Goal: Information Seeking & Learning: Learn about a topic

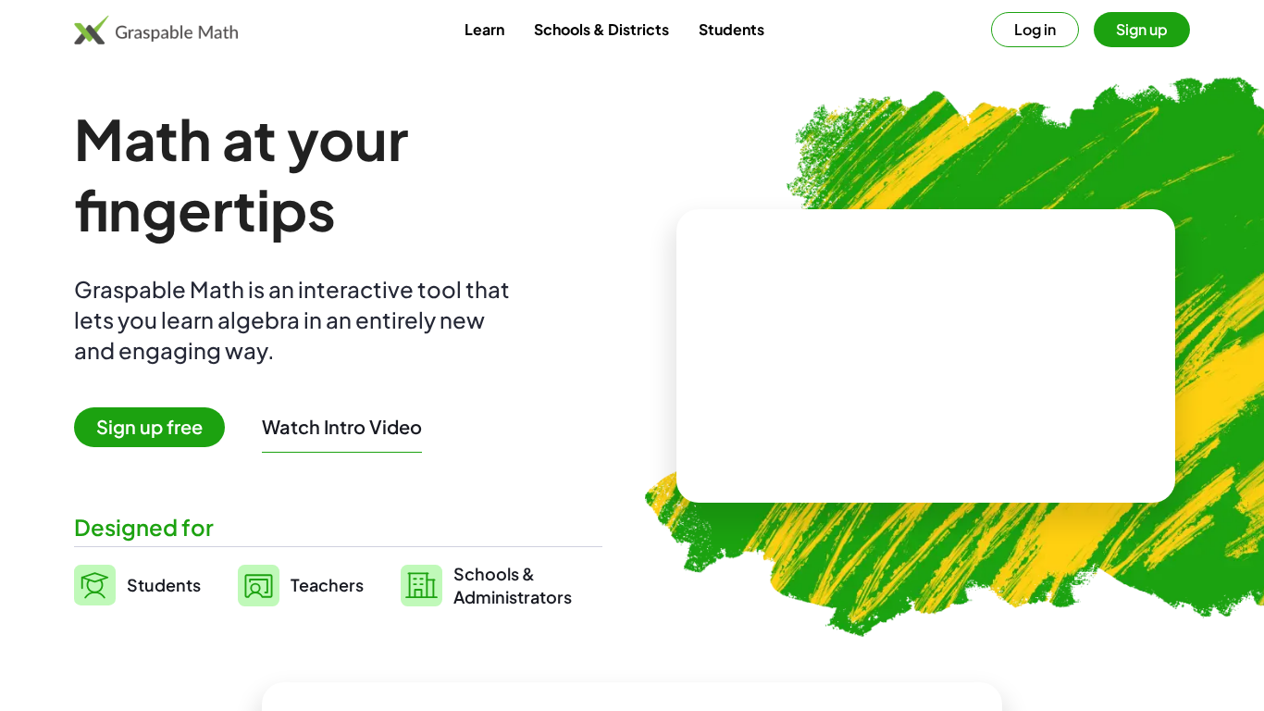
click at [491, 26] on link "Learn" at bounding box center [484, 29] width 69 height 34
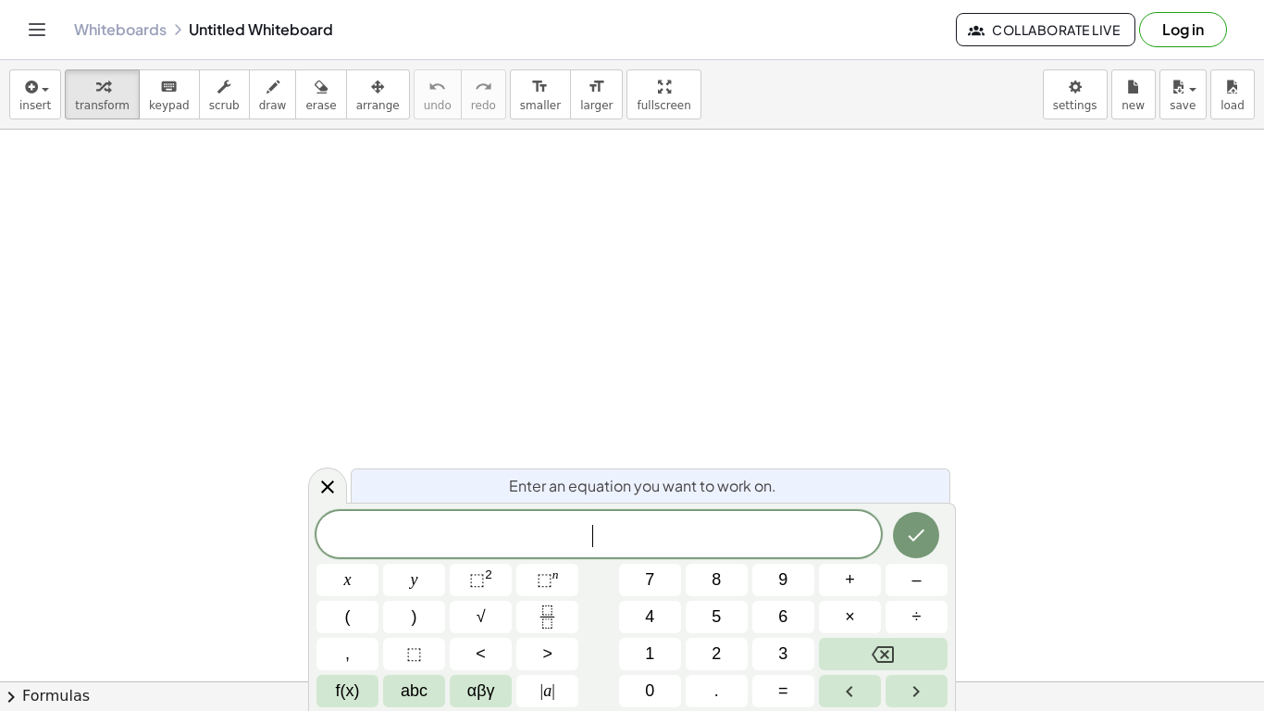
scroll to position [2, 0]
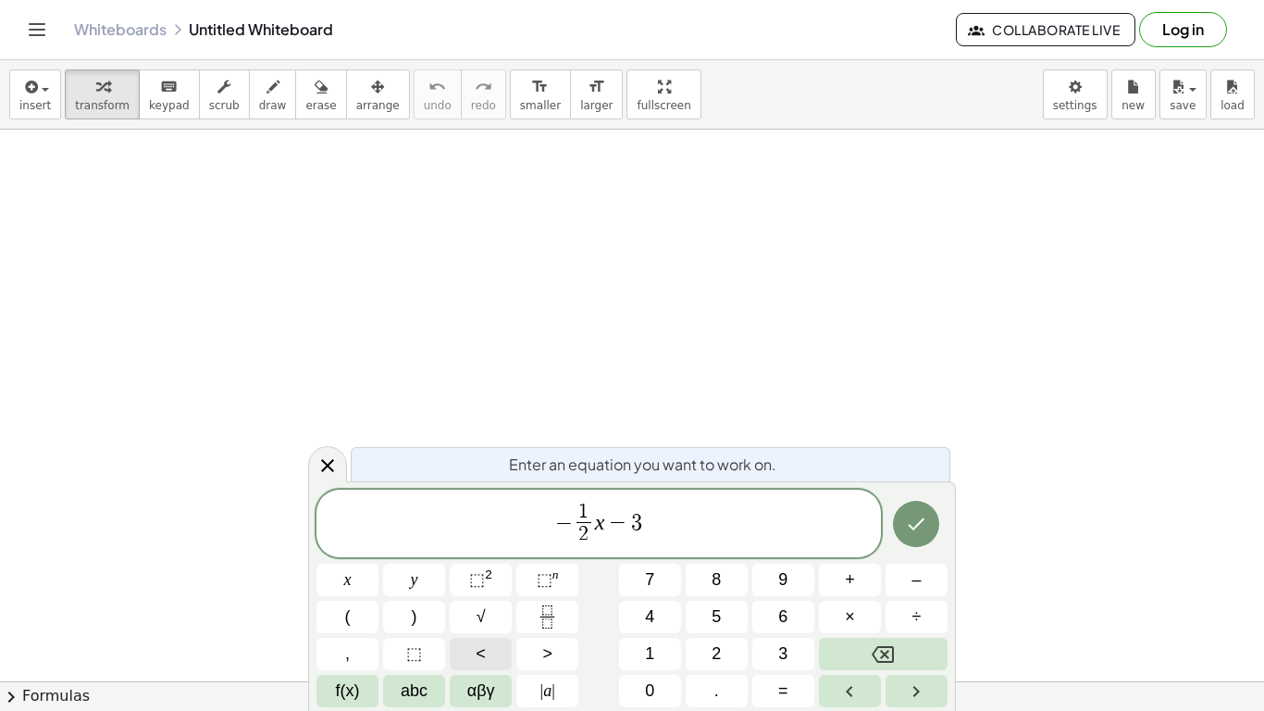
click at [488, 651] on button "<" at bounding box center [481, 653] width 62 height 32
click at [794, 686] on button "=" at bounding box center [783, 690] width 62 height 32
click at [922, 528] on icon "Done" at bounding box center [916, 524] width 22 height 22
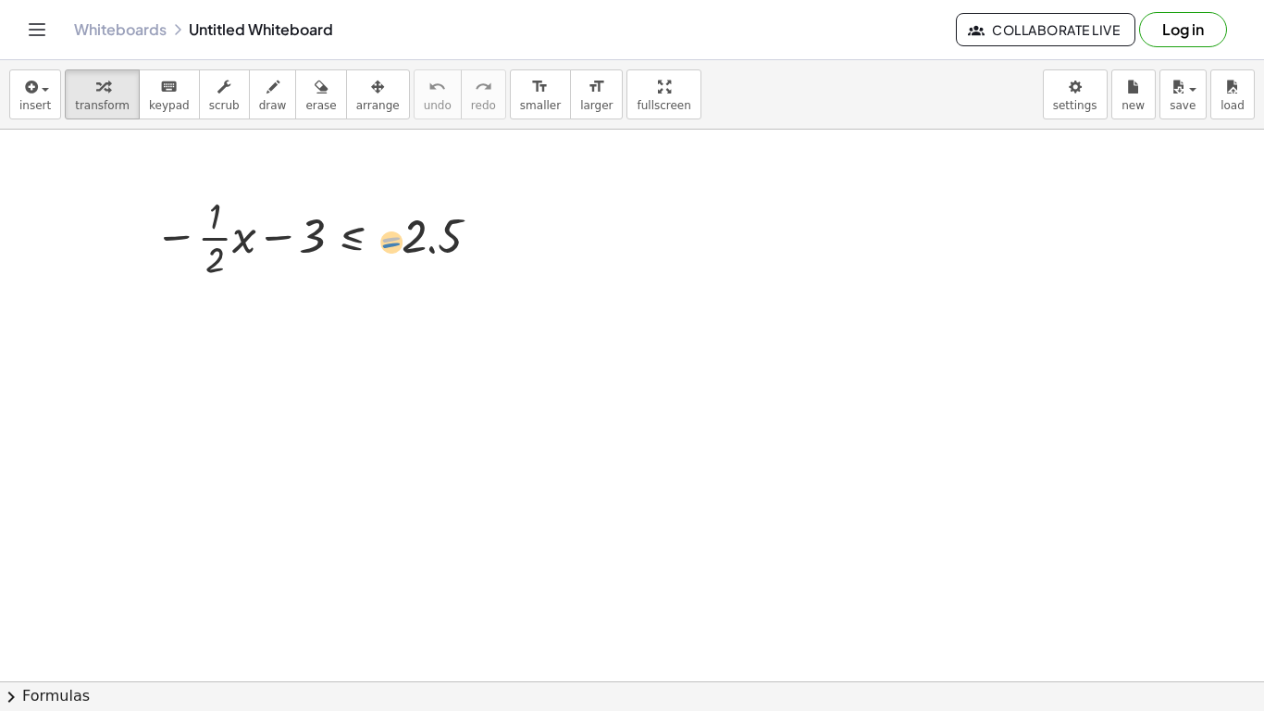
drag, startPoint x: 391, startPoint y: 242, endPoint x: 407, endPoint y: 242, distance: 15.7
click at [407, 242] on div at bounding box center [321, 236] width 352 height 93
click at [350, 247] on div at bounding box center [321, 236] width 352 height 93
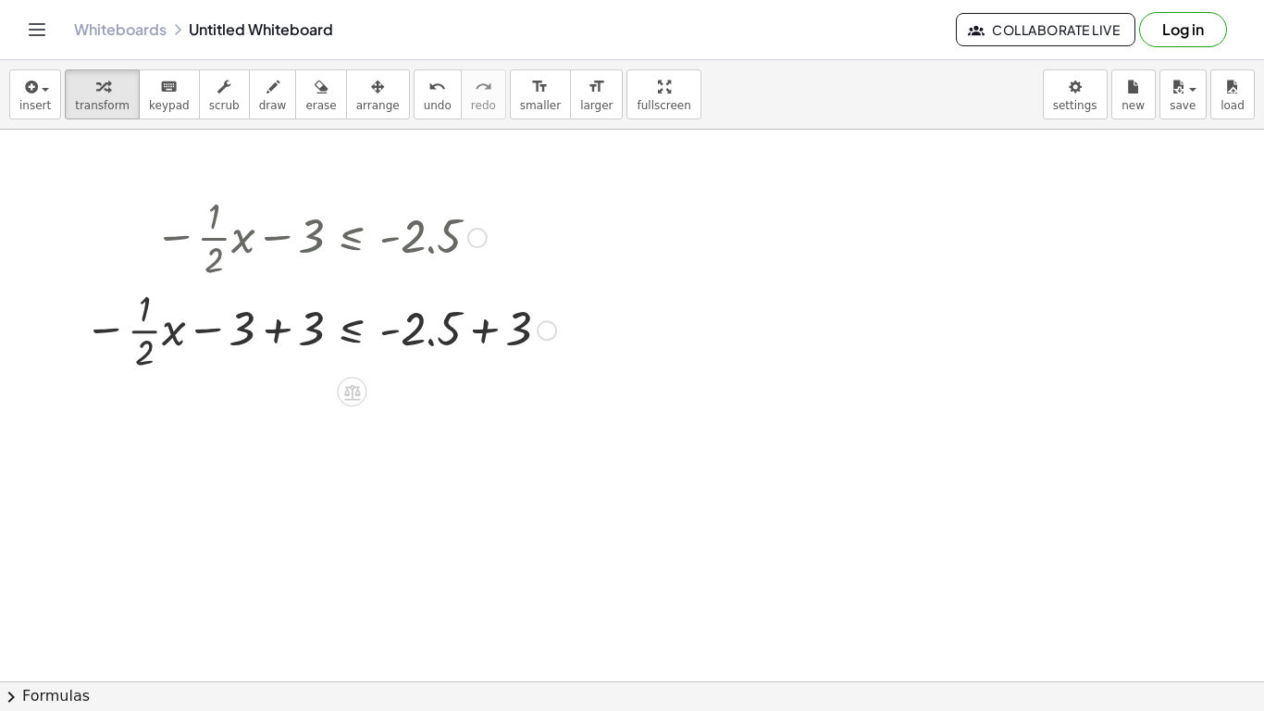
click at [273, 345] on div at bounding box center [320, 328] width 490 height 93
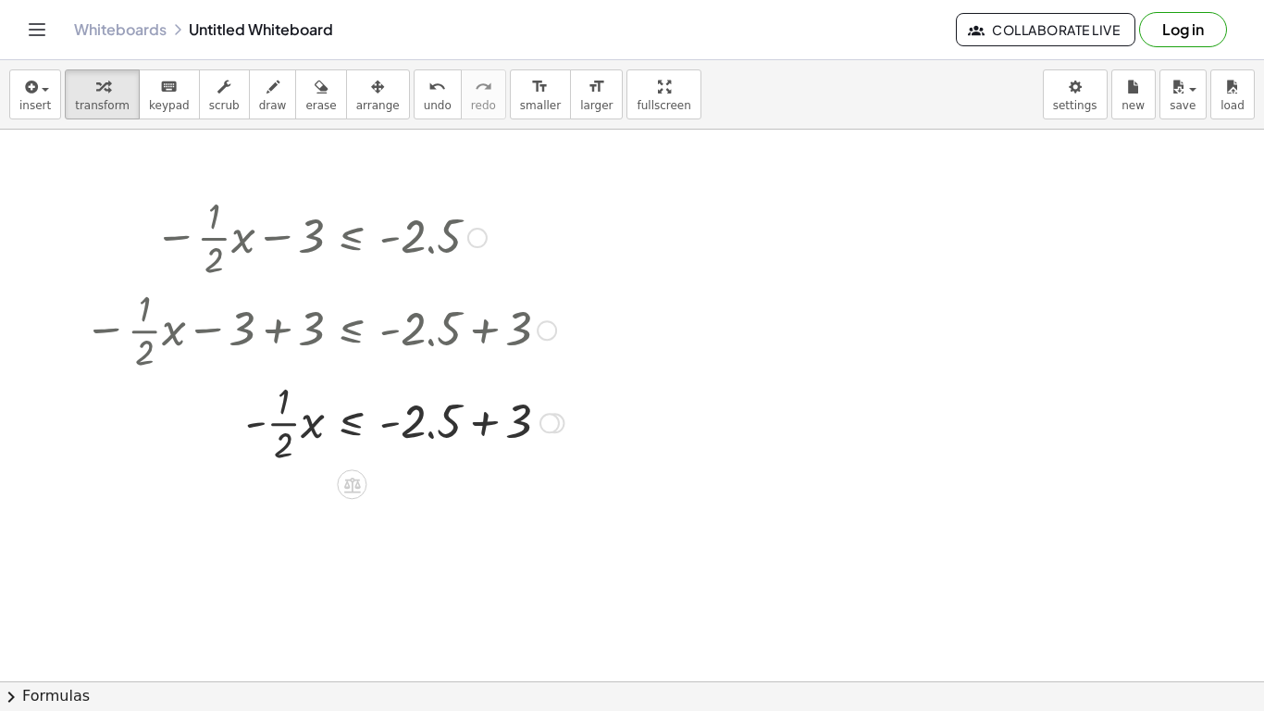
click at [474, 433] on div at bounding box center [324, 421] width 498 height 93
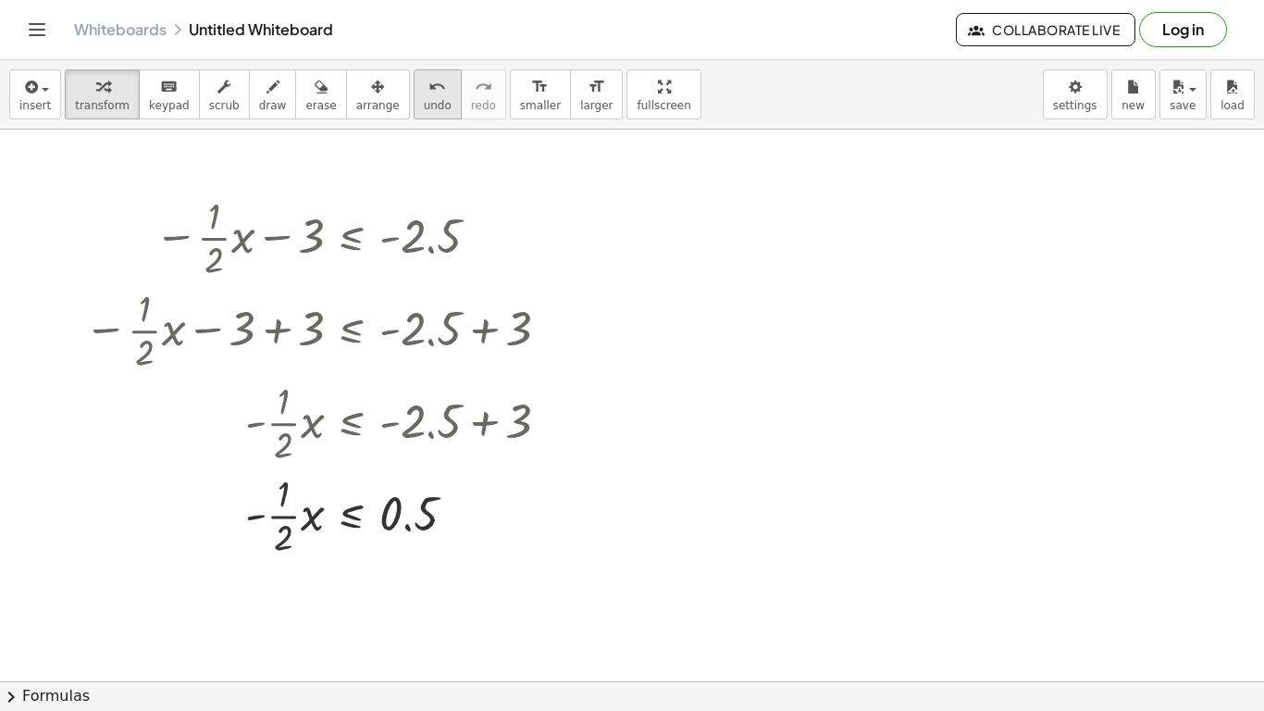
click at [424, 104] on span "undo" at bounding box center [438, 105] width 28 height 13
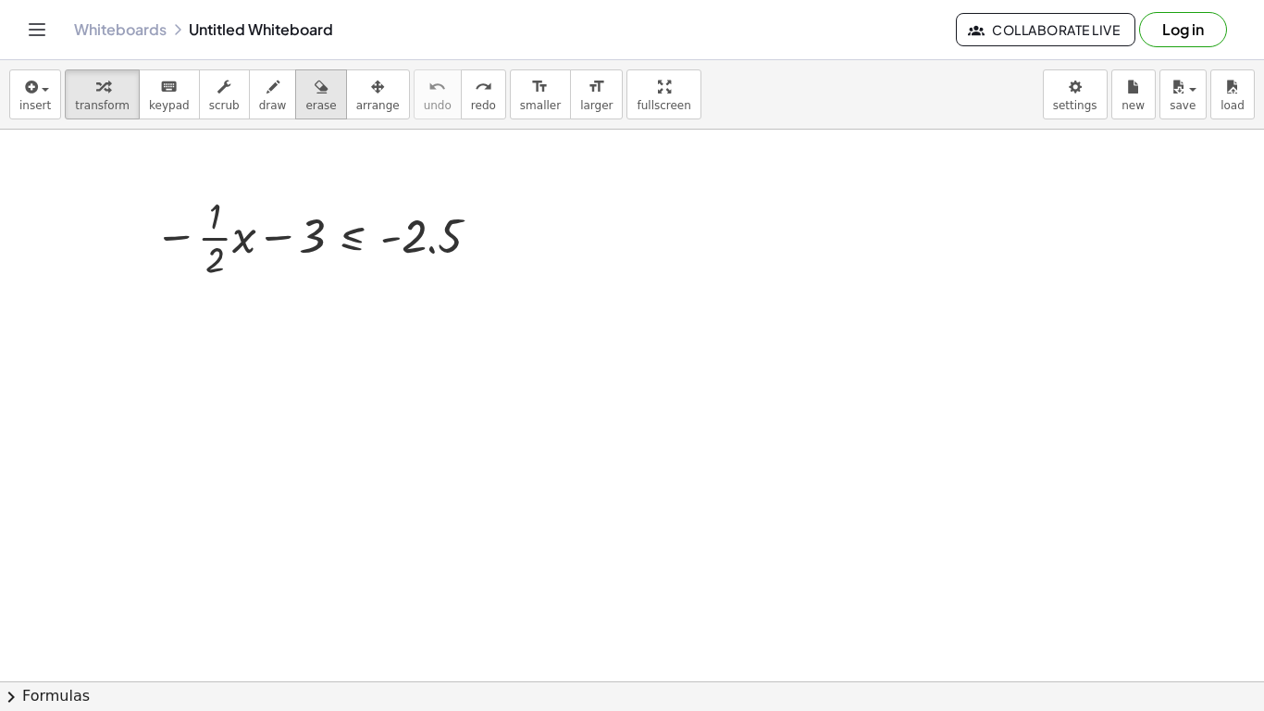
click at [305, 107] on span "erase" at bounding box center [320, 105] width 31 height 13
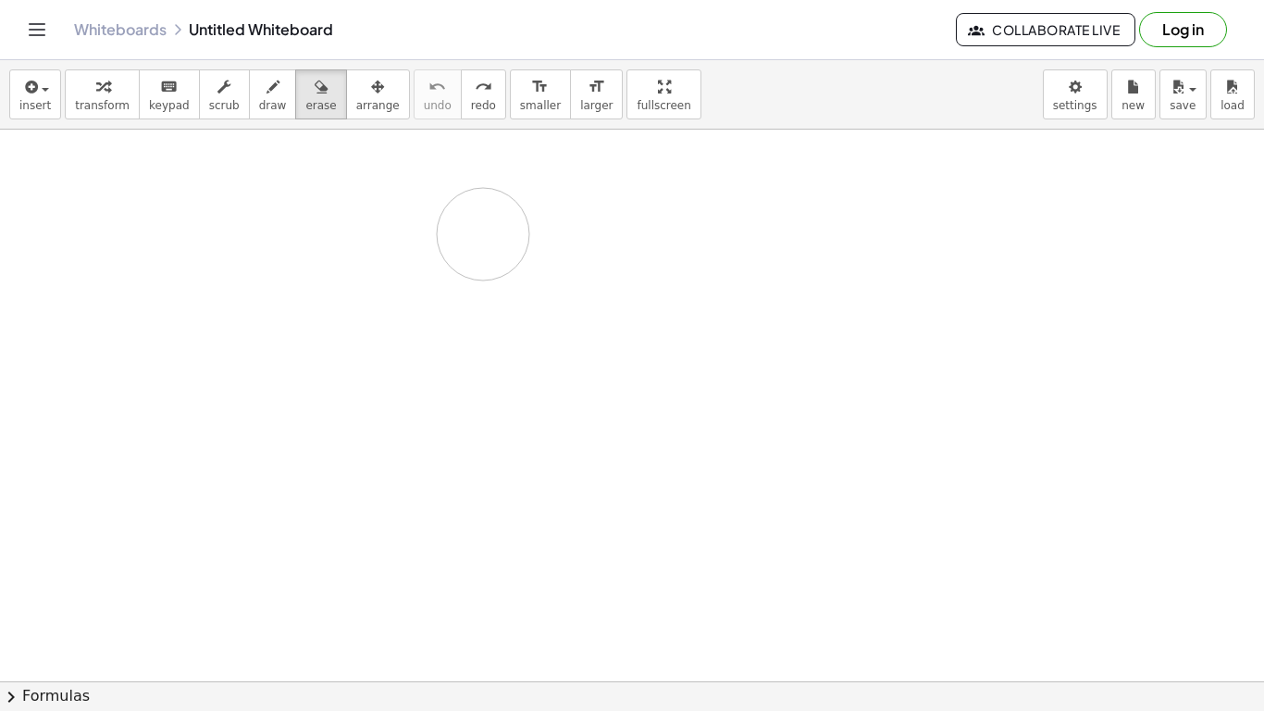
drag, startPoint x: 193, startPoint y: 229, endPoint x: 503, endPoint y: 235, distance: 310.0
drag, startPoint x: 151, startPoint y: 238, endPoint x: 679, endPoint y: 314, distance: 533.7
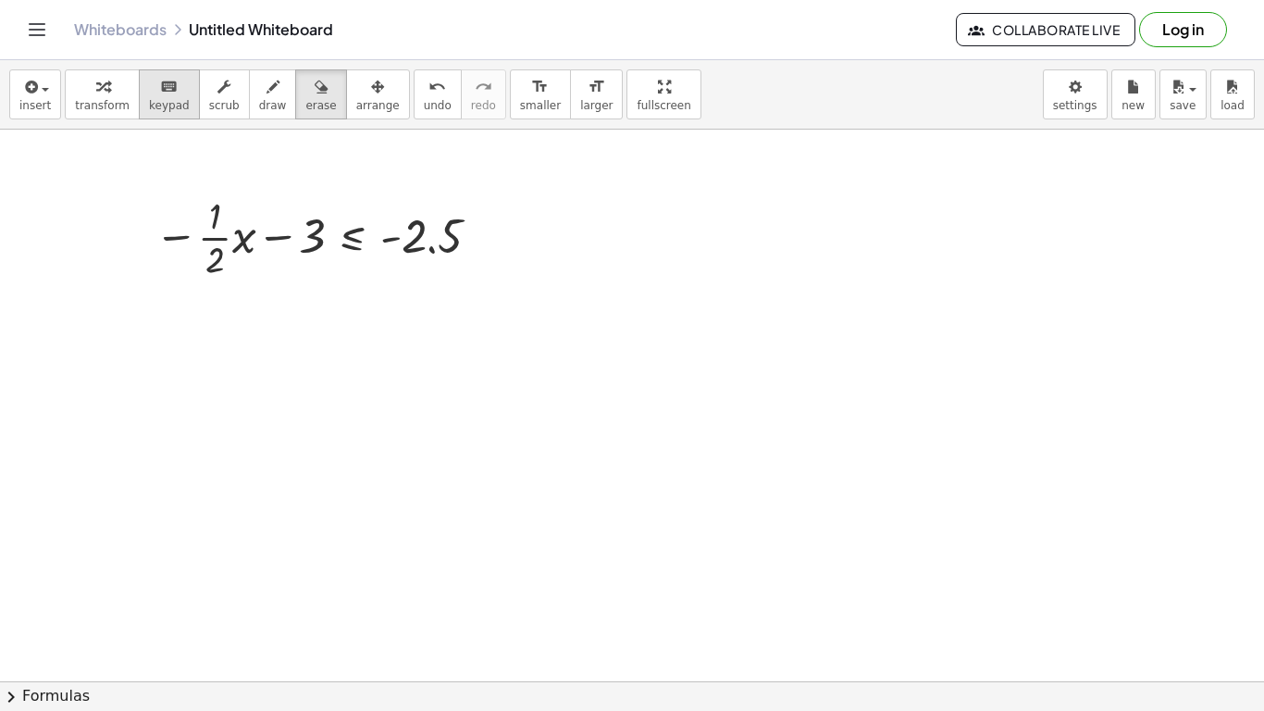
click at [163, 110] on span "keypad" at bounding box center [169, 105] width 41 height 13
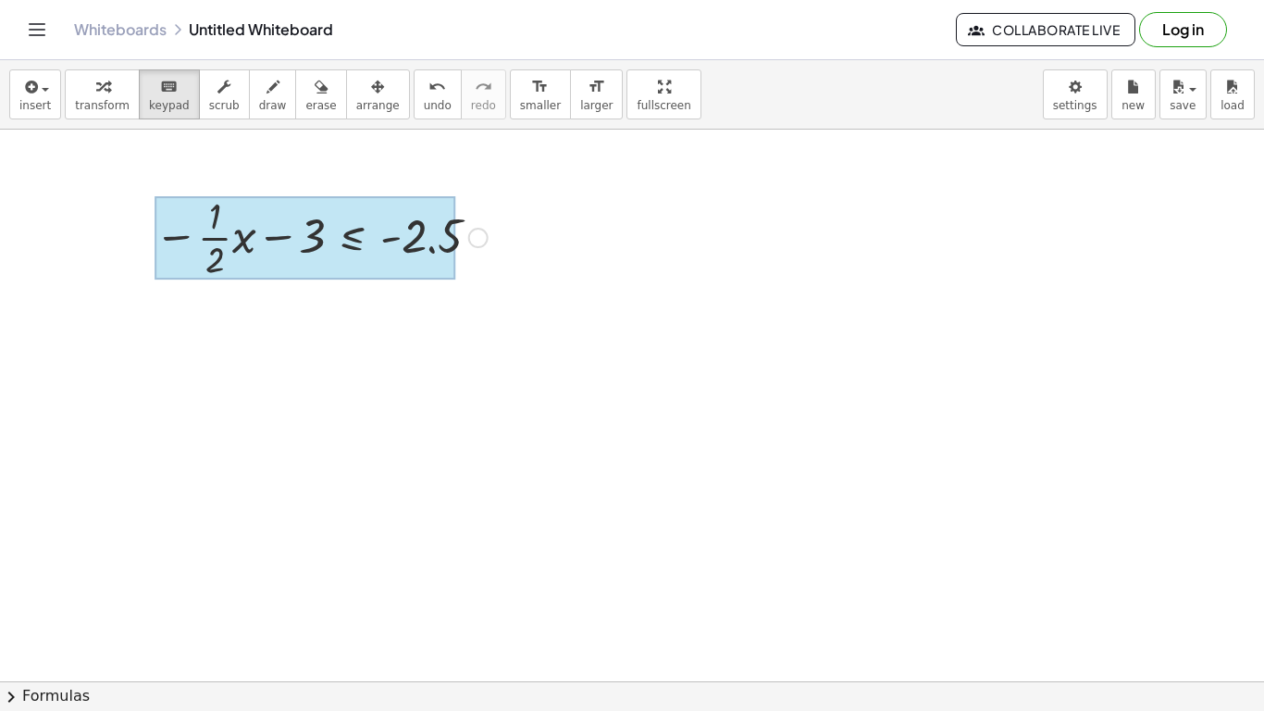
click at [343, 264] on div at bounding box center [321, 236] width 352 height 93
click at [358, 217] on div at bounding box center [305, 237] width 301 height 83
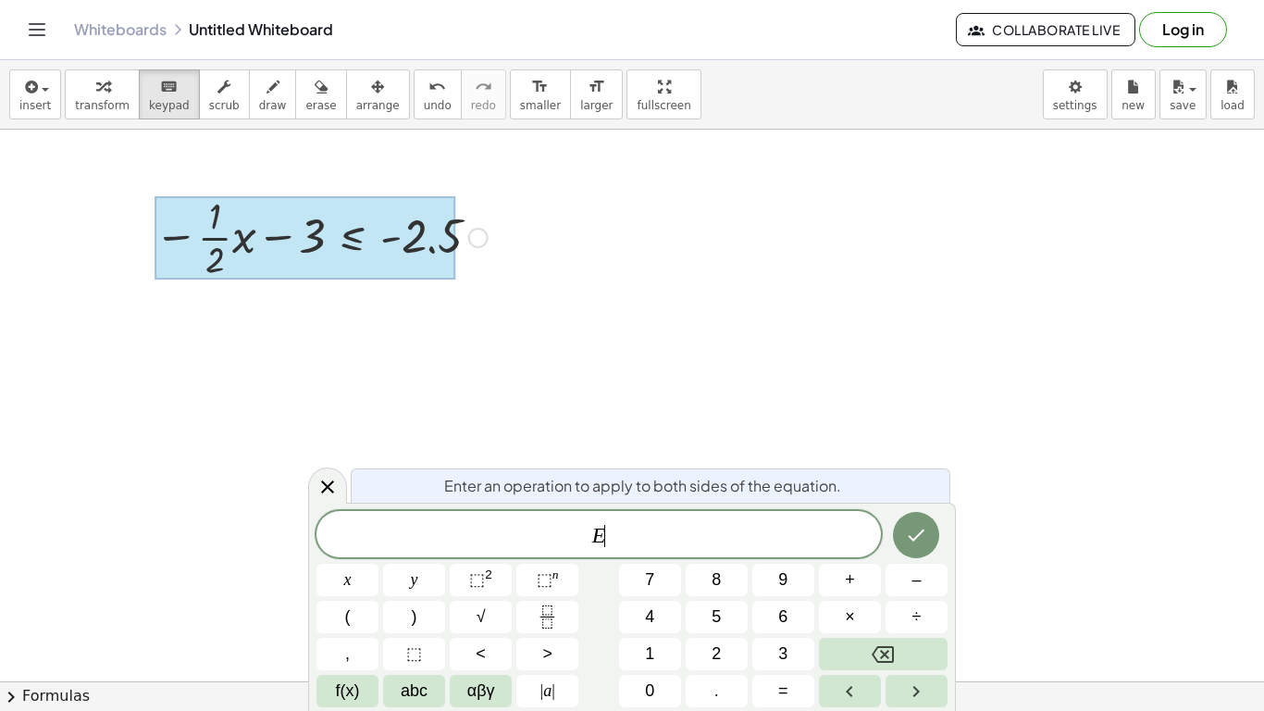
scroll to position [6, 0]
click at [330, 488] on icon at bounding box center [327, 487] width 22 height 22
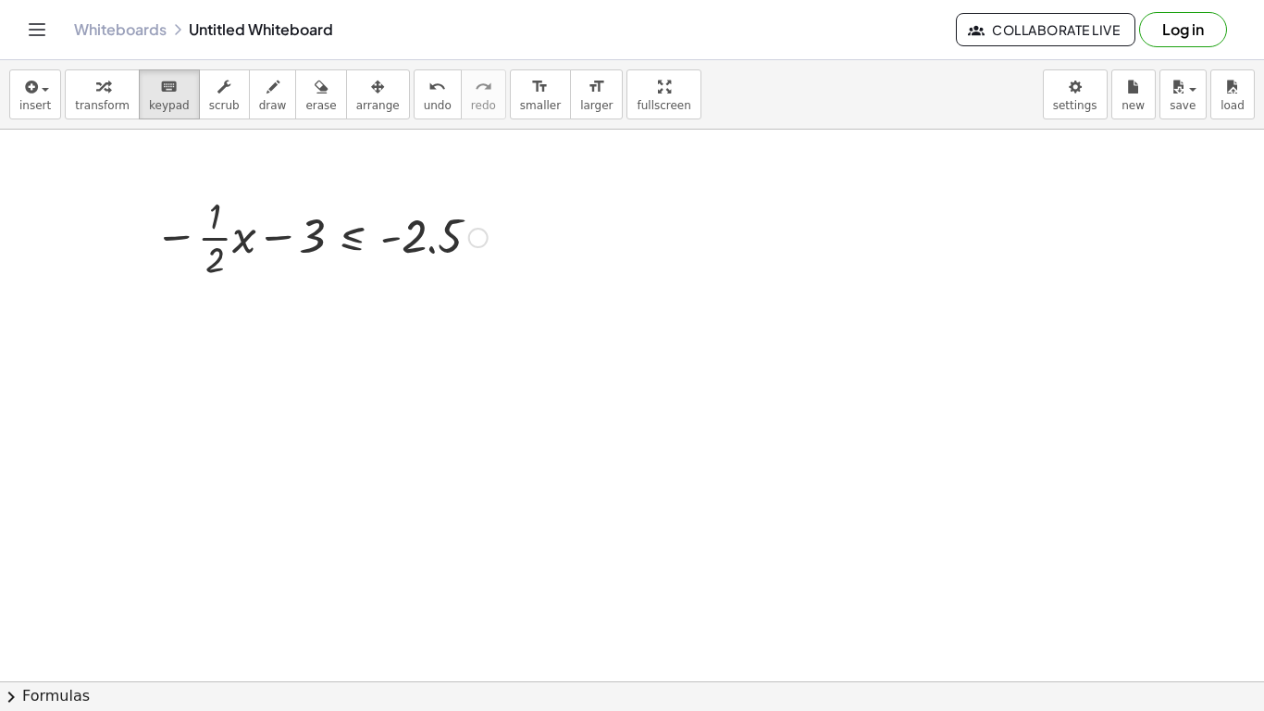
click at [476, 241] on div at bounding box center [478, 238] width 20 height 20
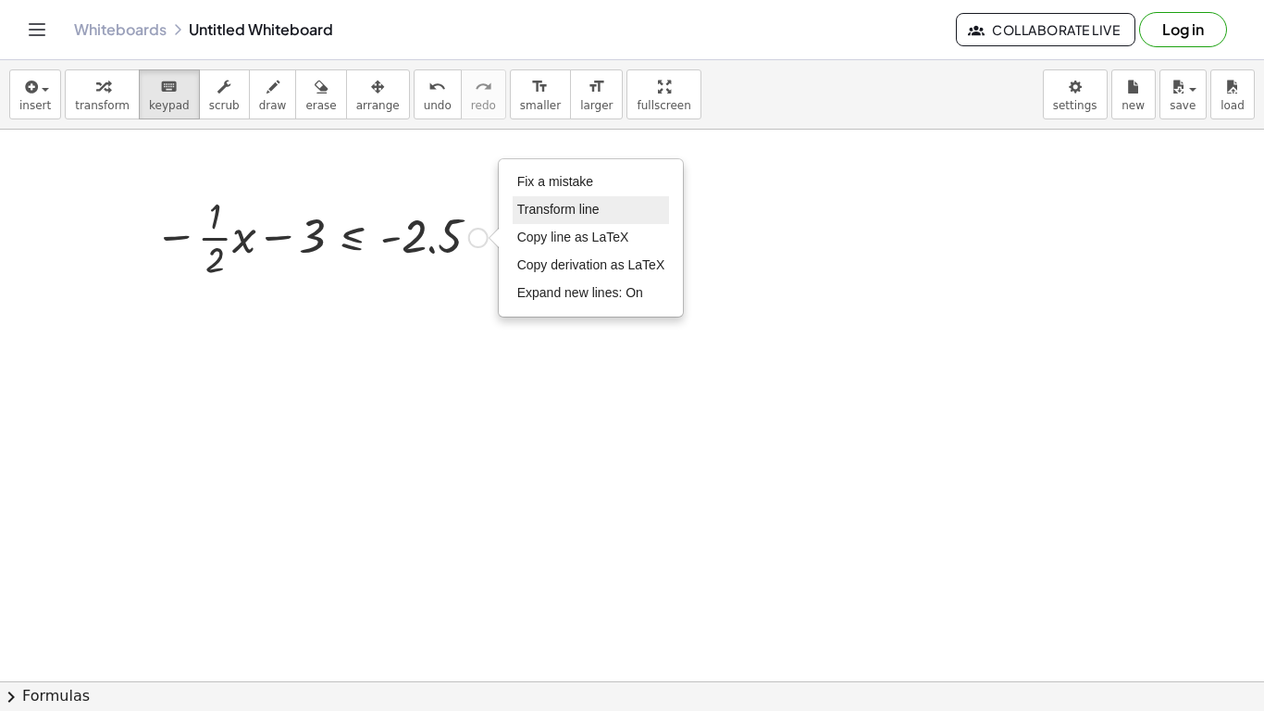
click at [600, 196] on li "Transform line" at bounding box center [591, 210] width 157 height 28
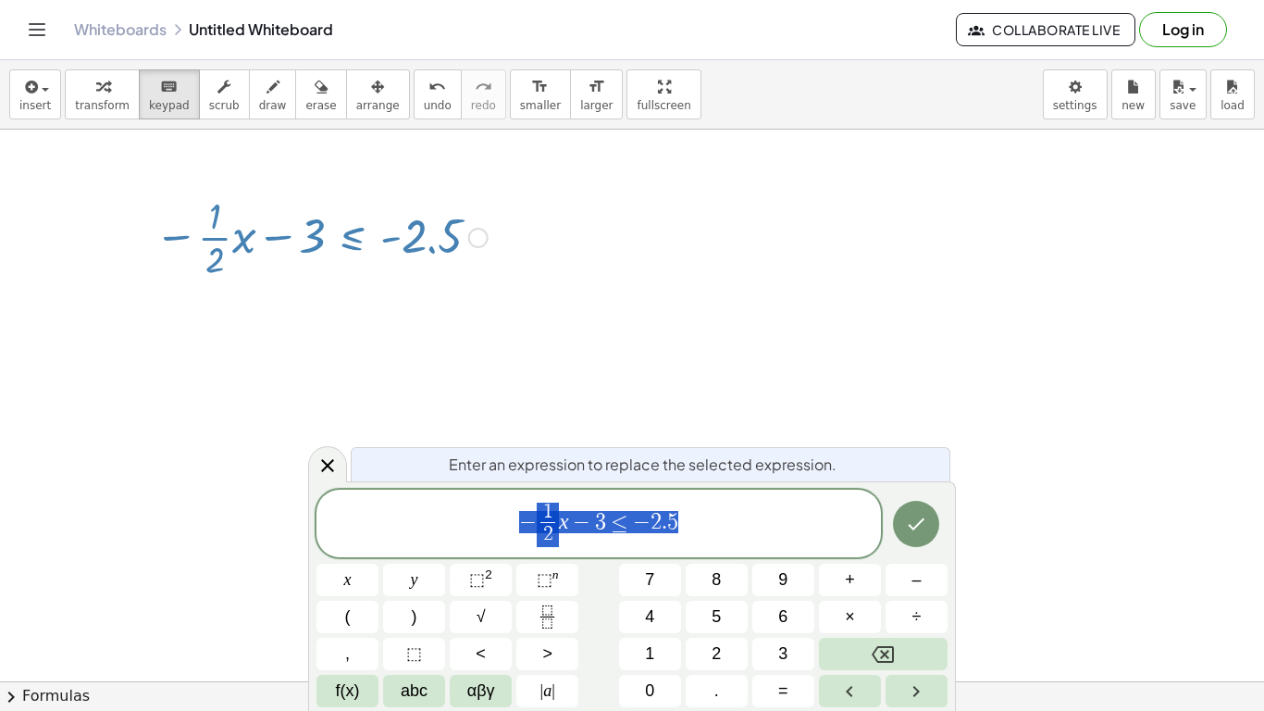
click at [696, 524] on span "− 1 2 ​ x − 3 ≤ − 2 . 5" at bounding box center [598, 525] width 564 height 49
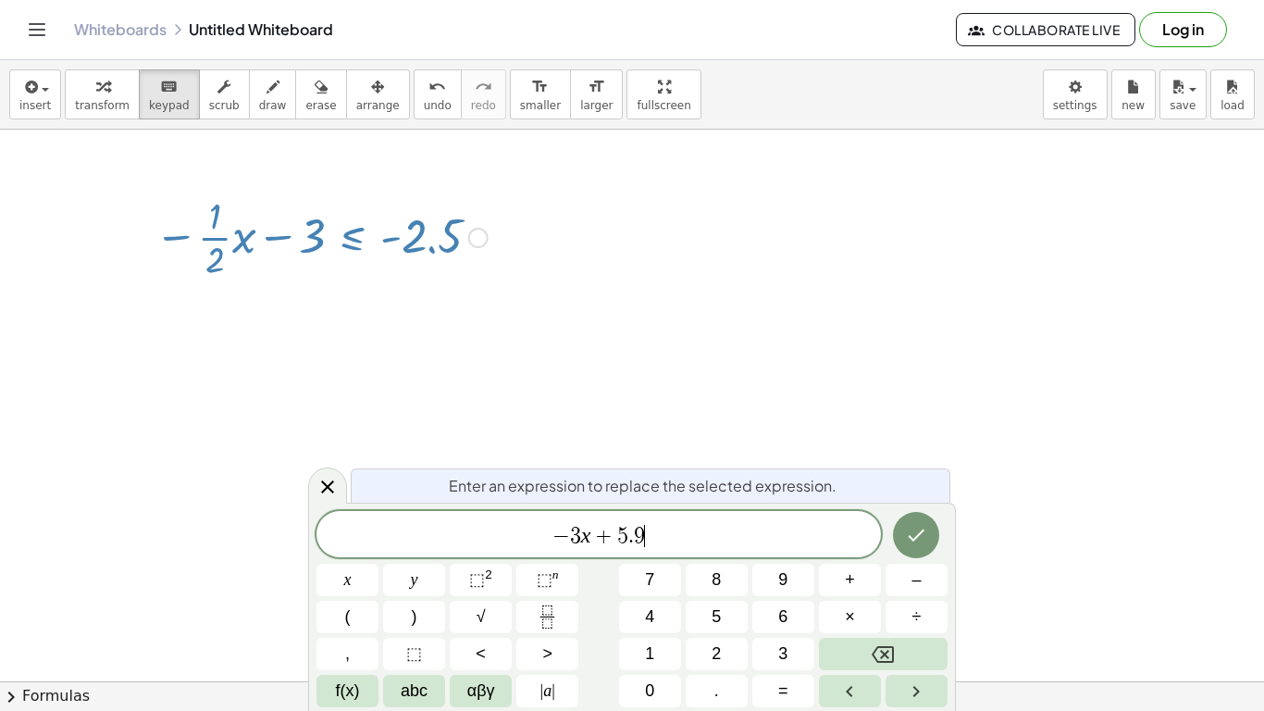
scroll to position [14, 0]
click at [542, 656] on span ">" at bounding box center [547, 653] width 10 height 25
click at [927, 544] on button "Done" at bounding box center [916, 535] width 46 height 46
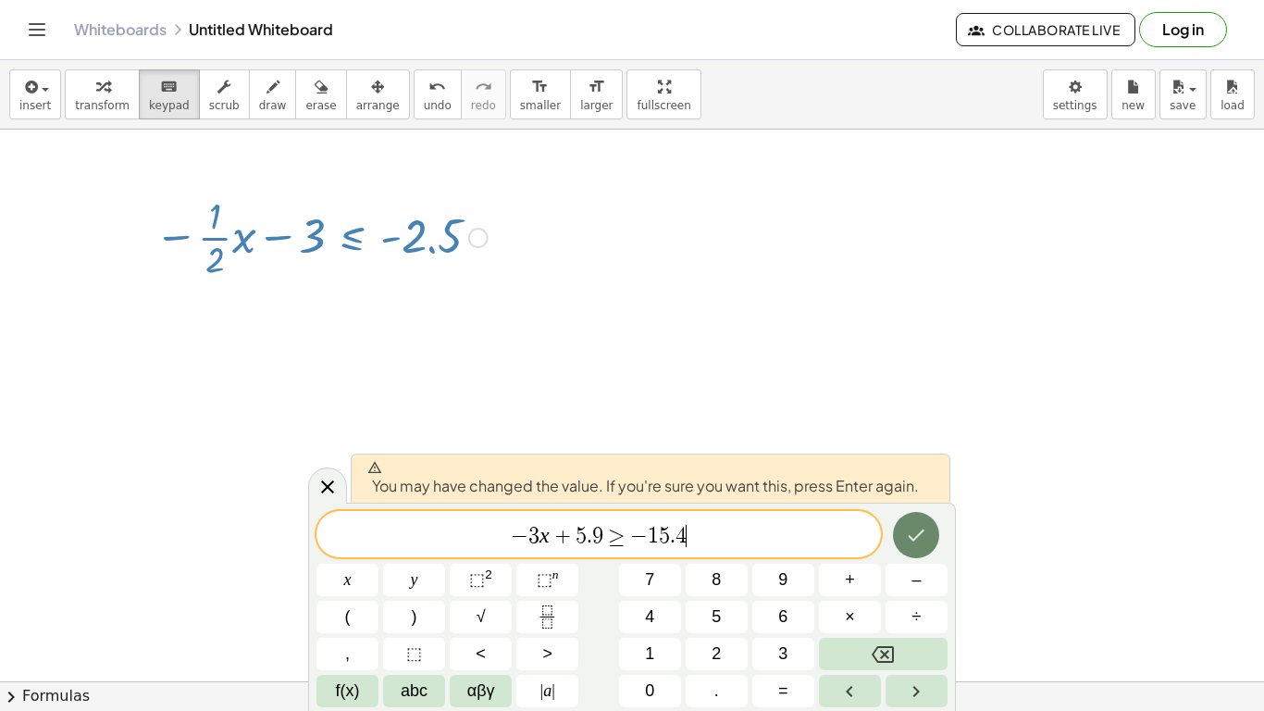
click at [934, 544] on button "Done" at bounding box center [916, 535] width 46 height 46
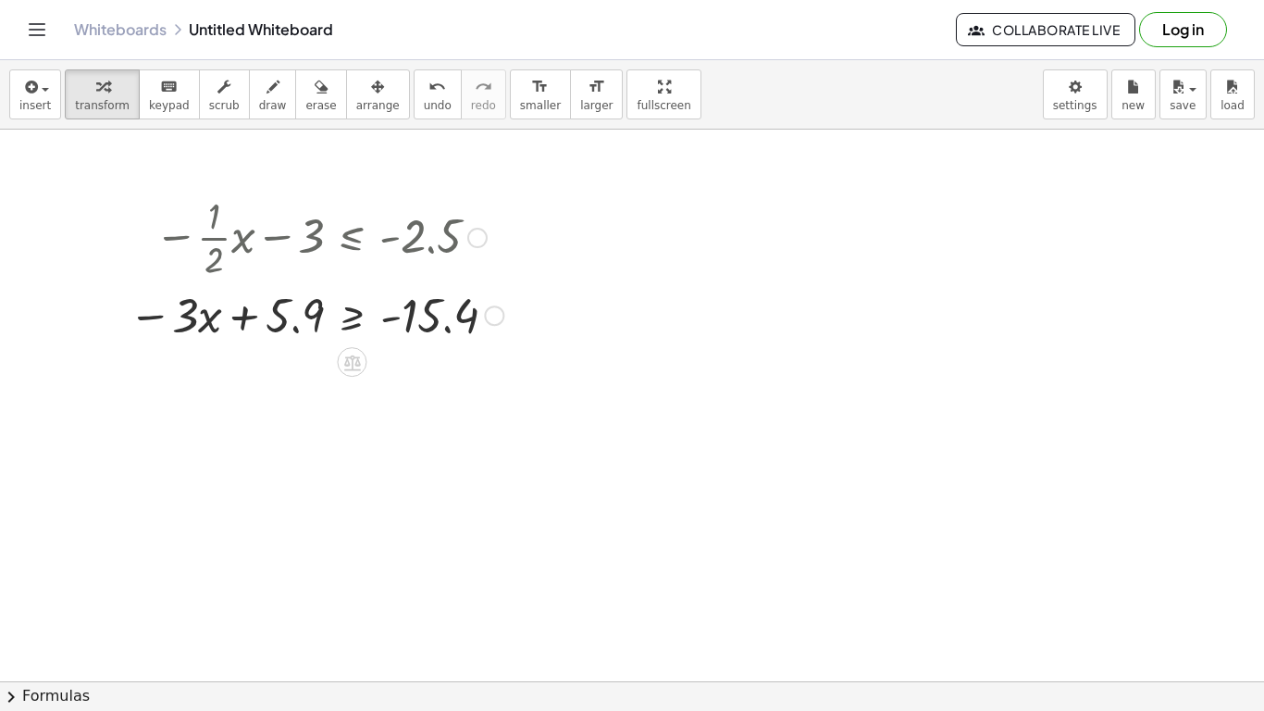
click at [355, 322] on div at bounding box center [315, 313] width 393 height 63
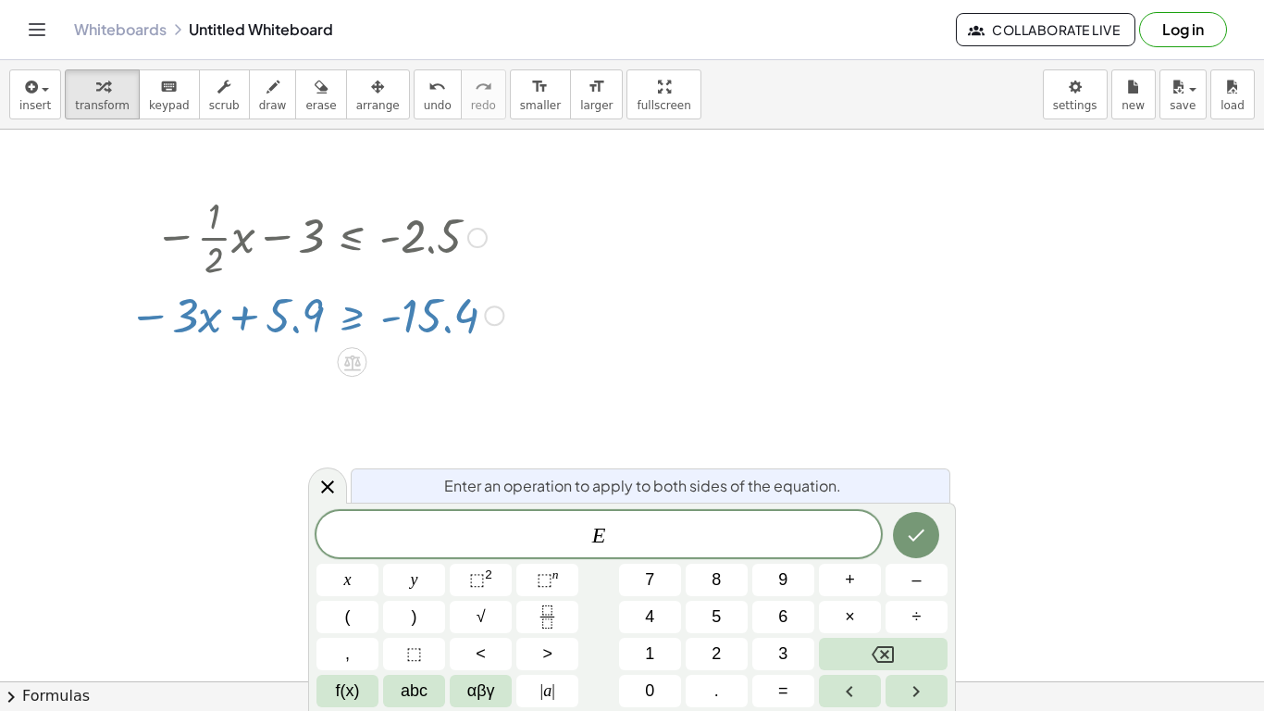
scroll to position [21, 0]
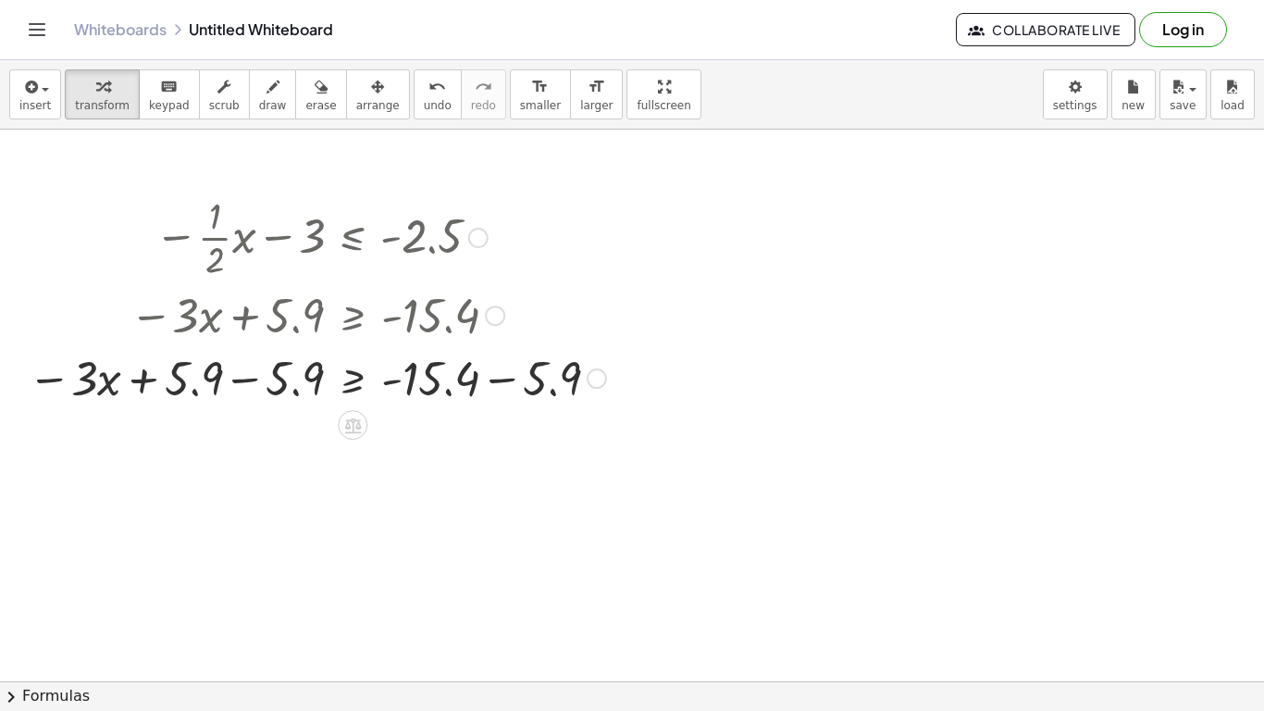
click at [252, 379] on div at bounding box center [317, 376] width 597 height 63
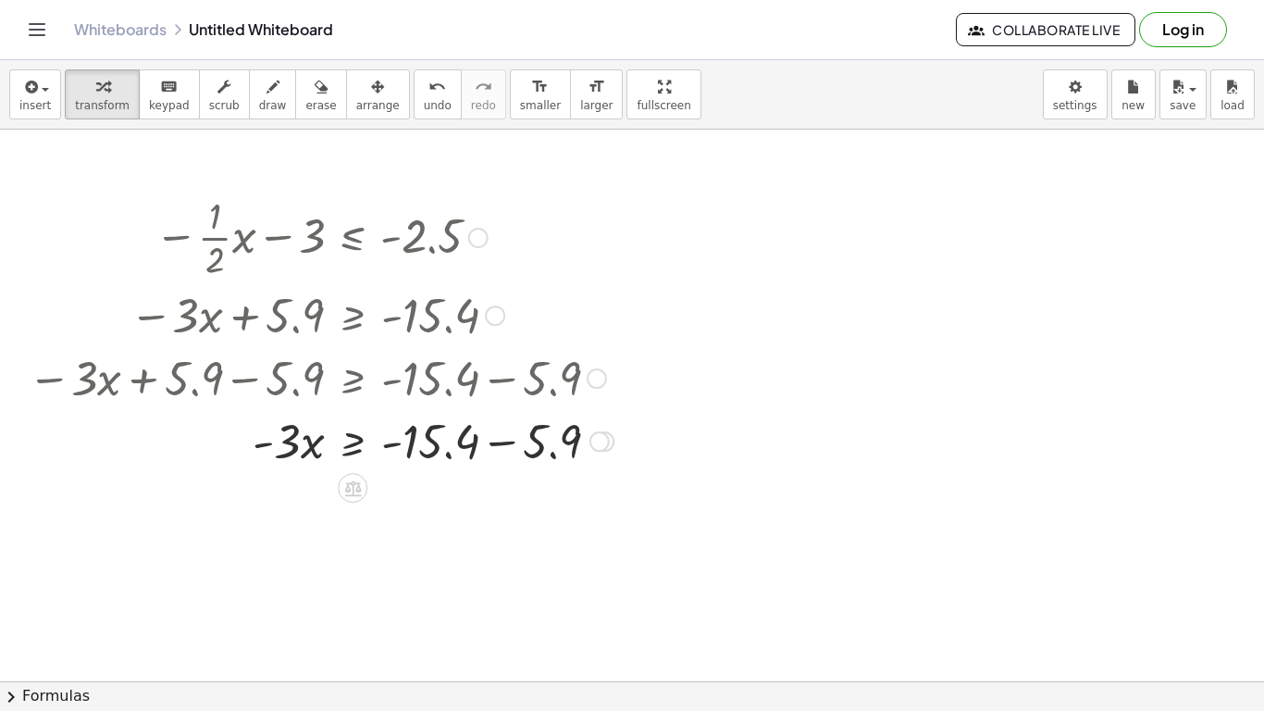
click at [500, 446] on div at bounding box center [321, 439] width 604 height 63
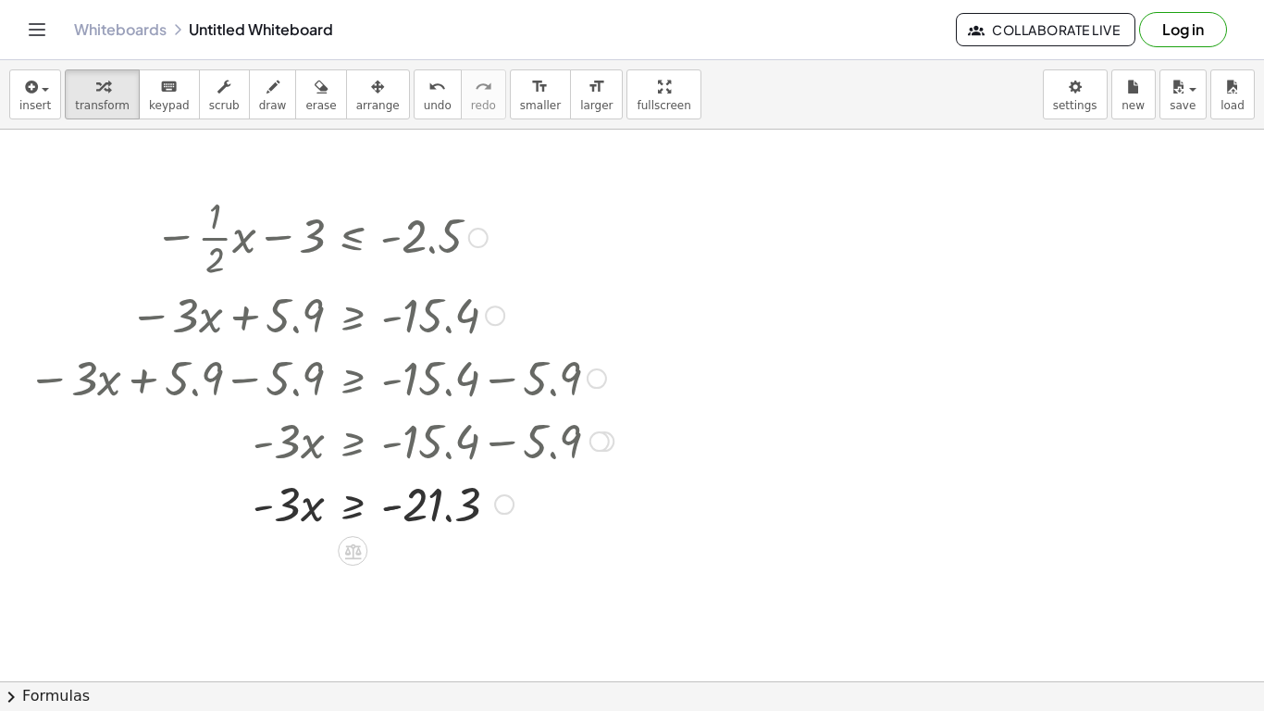
click at [351, 508] on div at bounding box center [321, 502] width 604 height 63
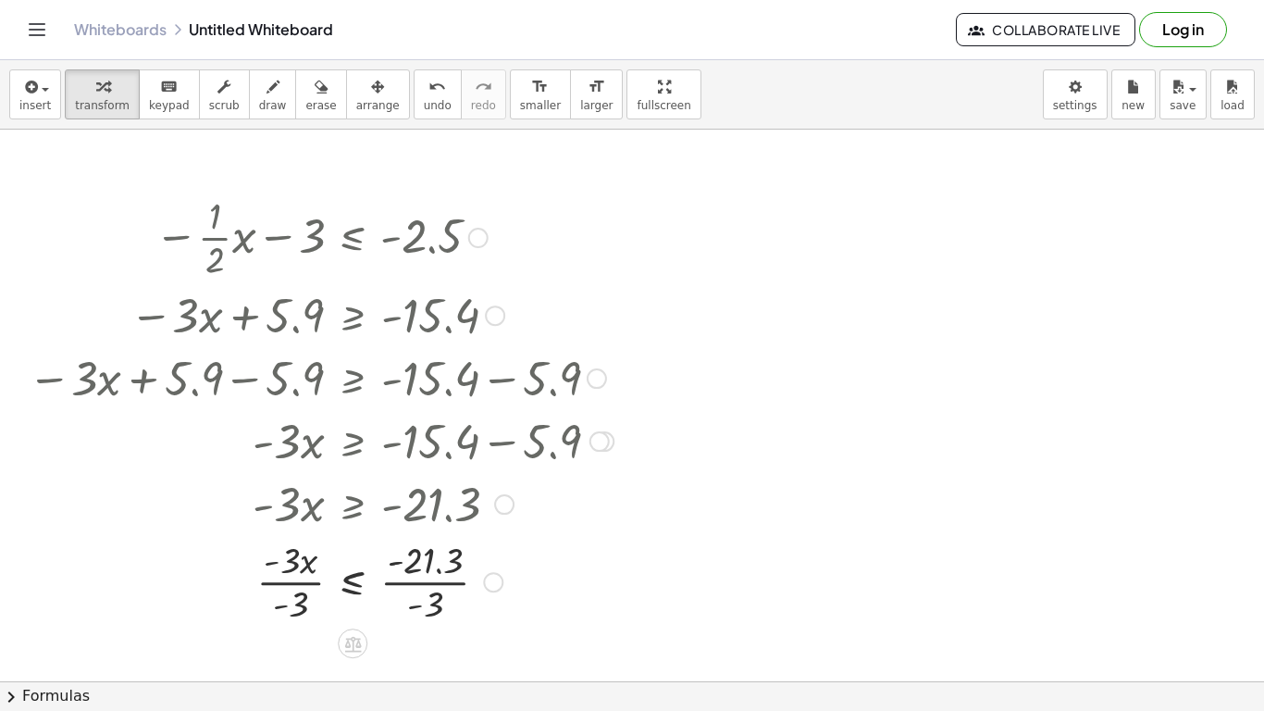
click at [303, 600] on div at bounding box center [321, 580] width 604 height 93
click at [431, 602] on div at bounding box center [321, 580] width 604 height 93
click at [422, 96] on button "undo undo" at bounding box center [438, 94] width 48 height 50
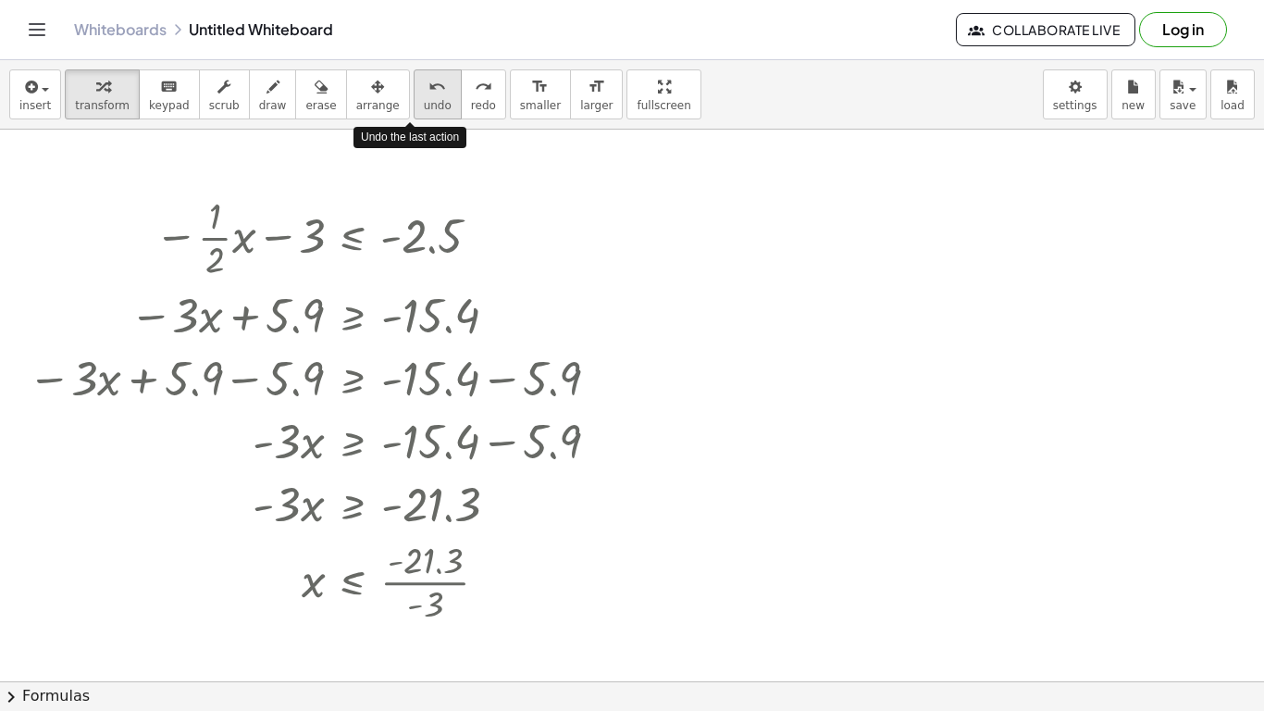
click at [422, 96] on button "undo undo" at bounding box center [438, 94] width 48 height 50
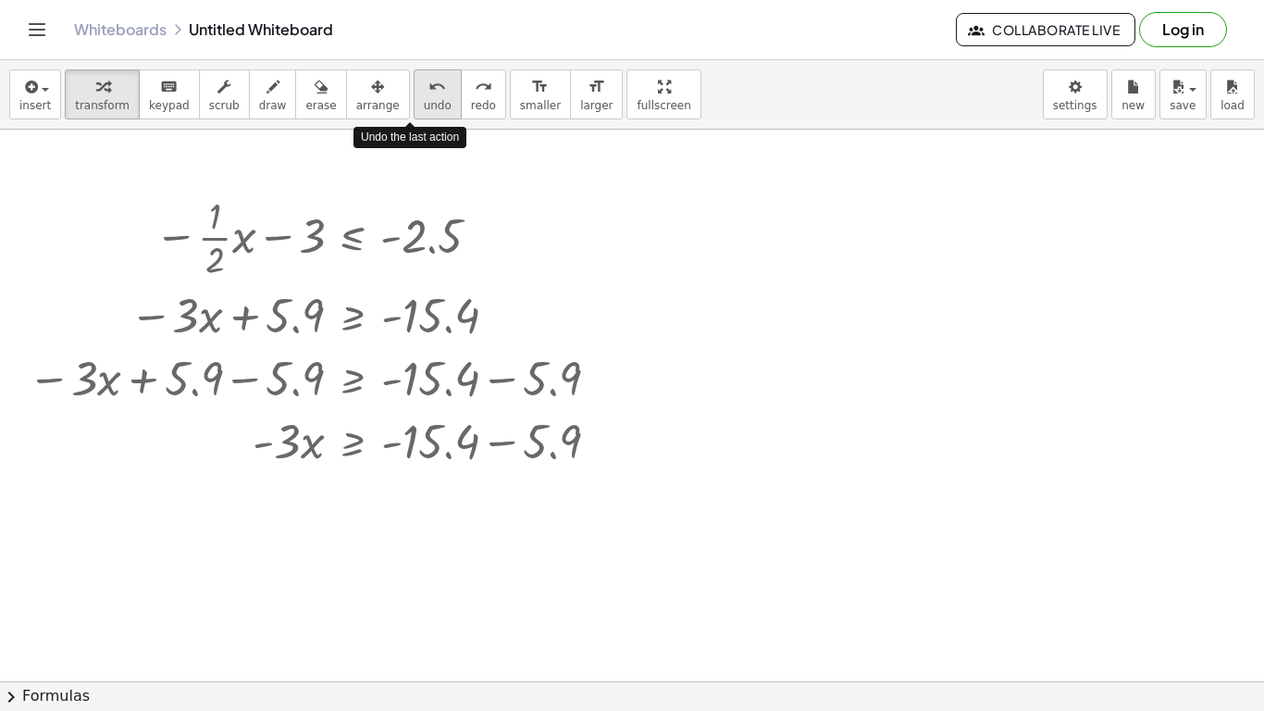
click at [422, 96] on button "undo undo" at bounding box center [438, 94] width 48 height 50
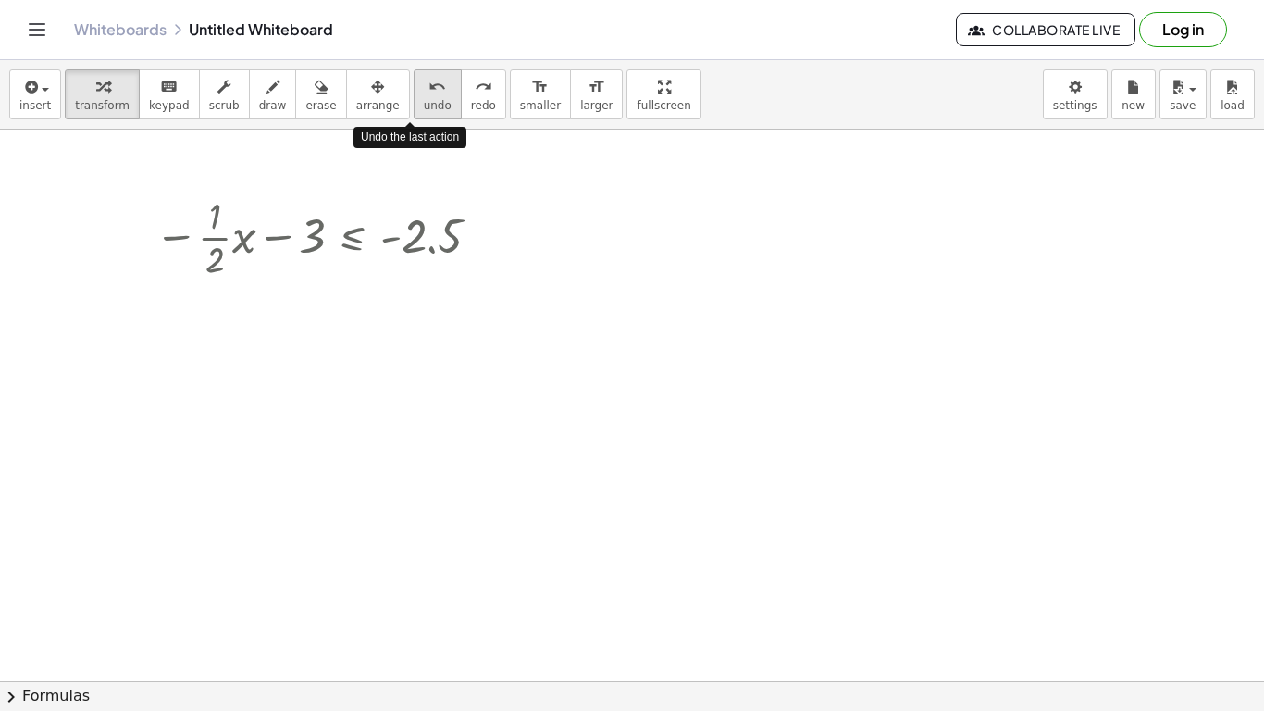
click at [422, 96] on button "undo undo" at bounding box center [438, 94] width 48 height 50
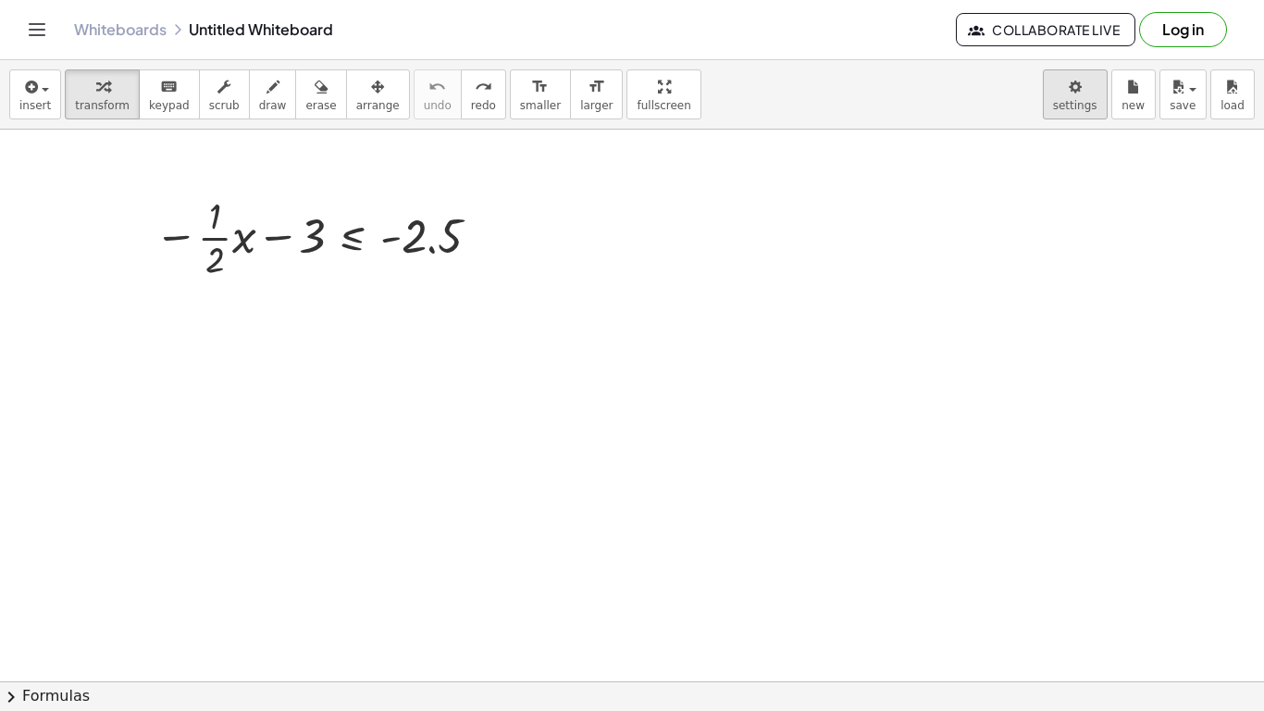
click at [1094, 111] on body "Graspable Math Activities Get Started Activity Bank Assigned Work Classes White…" at bounding box center [632, 355] width 1264 height 711
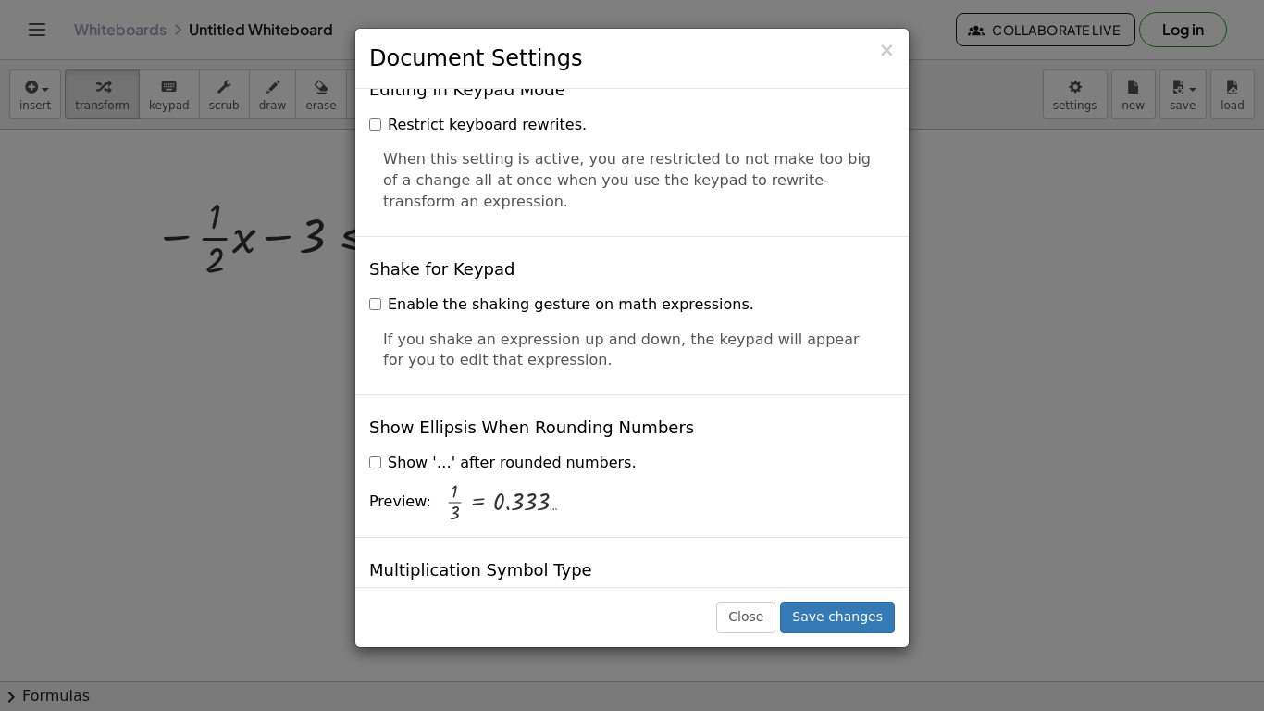
scroll to position [4423, 0]
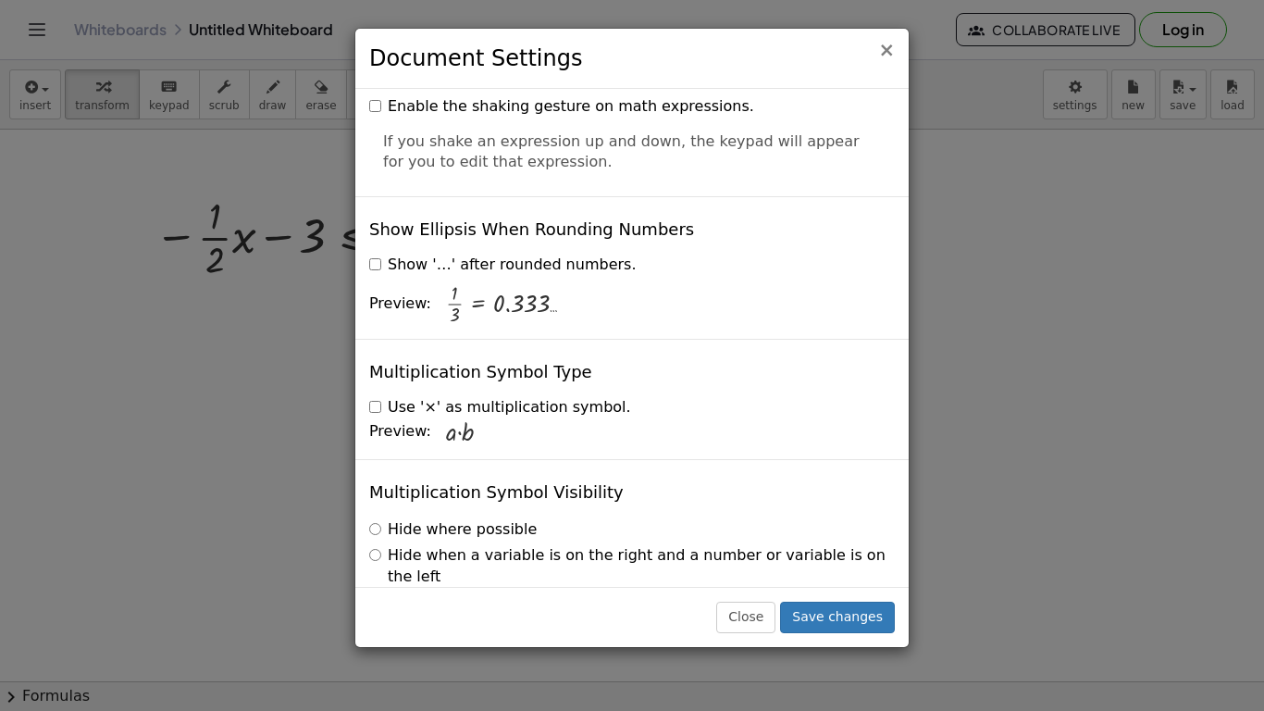
click at [887, 52] on span "×" at bounding box center [886, 50] width 17 height 22
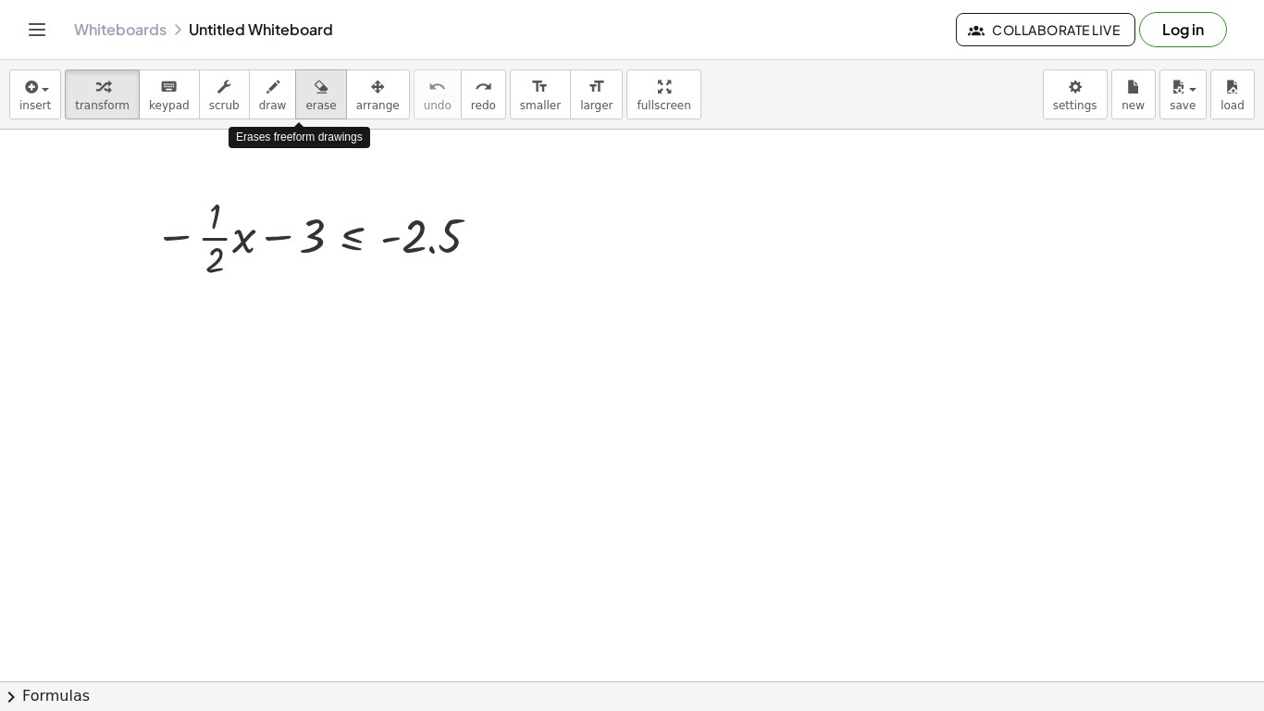
click at [305, 105] on span "erase" at bounding box center [320, 105] width 31 height 13
click at [209, 100] on span "scrub" at bounding box center [224, 105] width 31 height 13
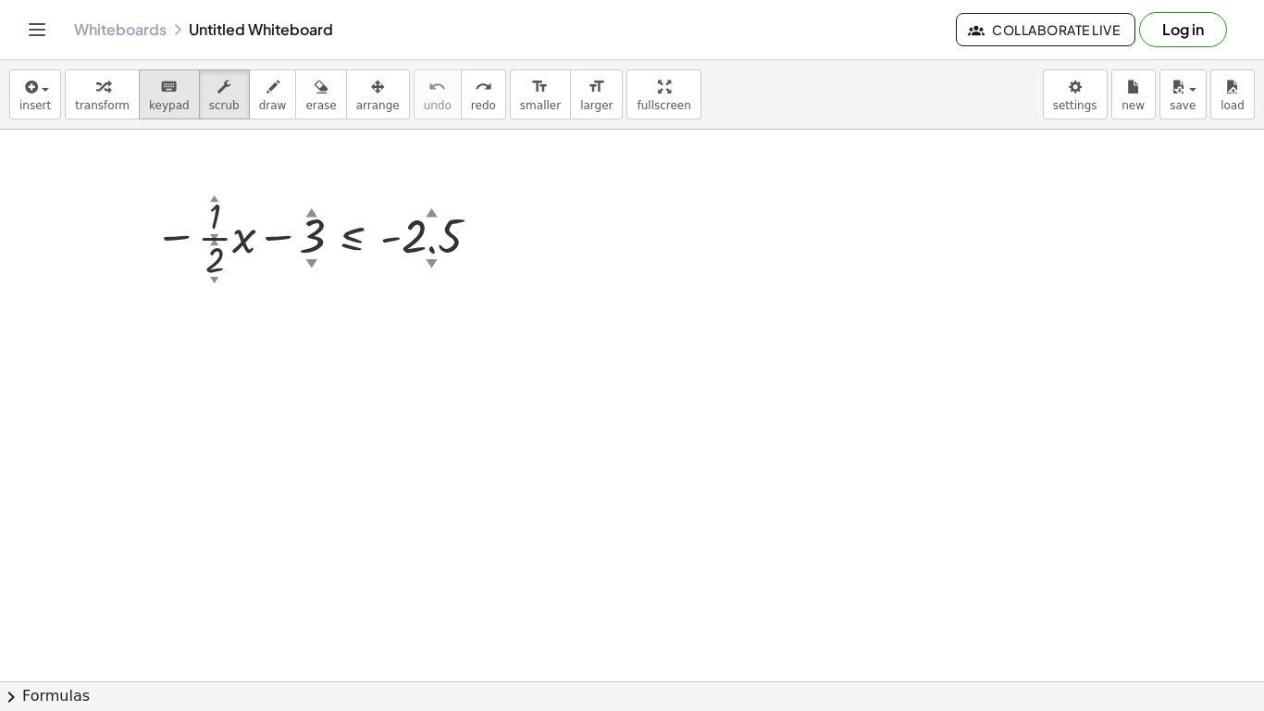
click at [155, 101] on span "keypad" at bounding box center [169, 105] width 41 height 13
click at [215, 110] on span "scrub" at bounding box center [224, 105] width 31 height 13
drag, startPoint x: 312, startPoint y: 217, endPoint x: 308, endPoint y: 203, distance: 15.3
click at [308, 204] on div "▲" at bounding box center [312, 212] width 12 height 17
click at [227, 257] on div at bounding box center [321, 236] width 351 height 93
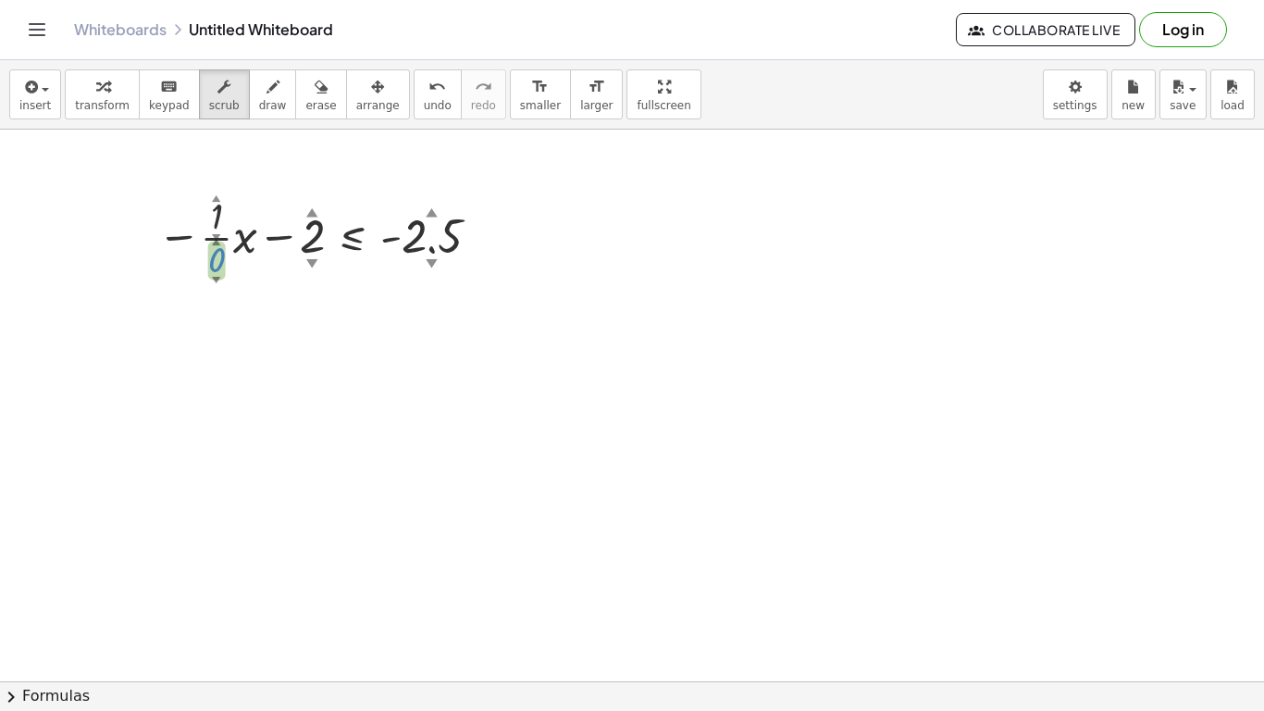
drag, startPoint x: 216, startPoint y: 261, endPoint x: 218, endPoint y: 282, distance: 21.4
click at [352, 238] on div "− · · 1 ▲ ▼ · 0 ▲ ▼ · x − 2 ▲ ▼ ≤ - 2.5 ▲ ▼" at bounding box center [352, 238] width 0 height 0
click at [225, 257] on div at bounding box center [325, 236] width 343 height 93
click at [224, 248] on div at bounding box center [325, 236] width 343 height 93
click at [220, 241] on div "▲" at bounding box center [219, 241] width 8 height 12
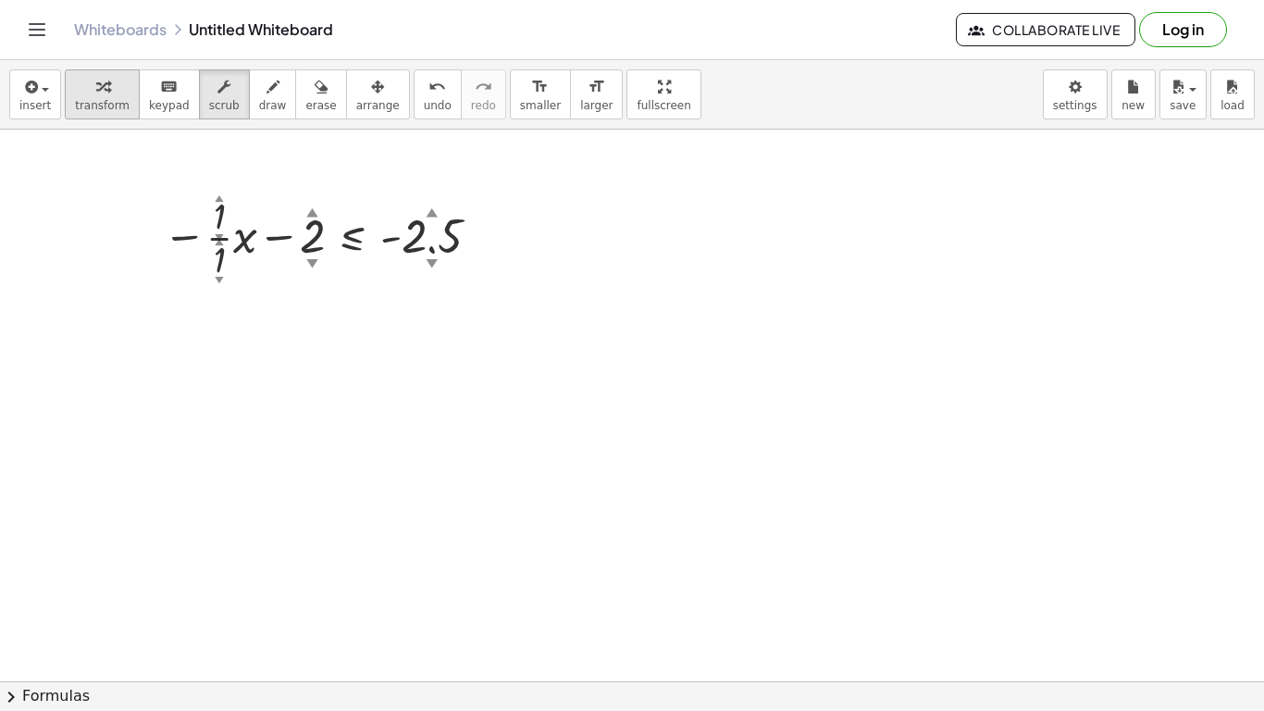
click at [115, 93] on div "button" at bounding box center [102, 86] width 55 height 22
click at [216, 240] on div at bounding box center [325, 236] width 343 height 93
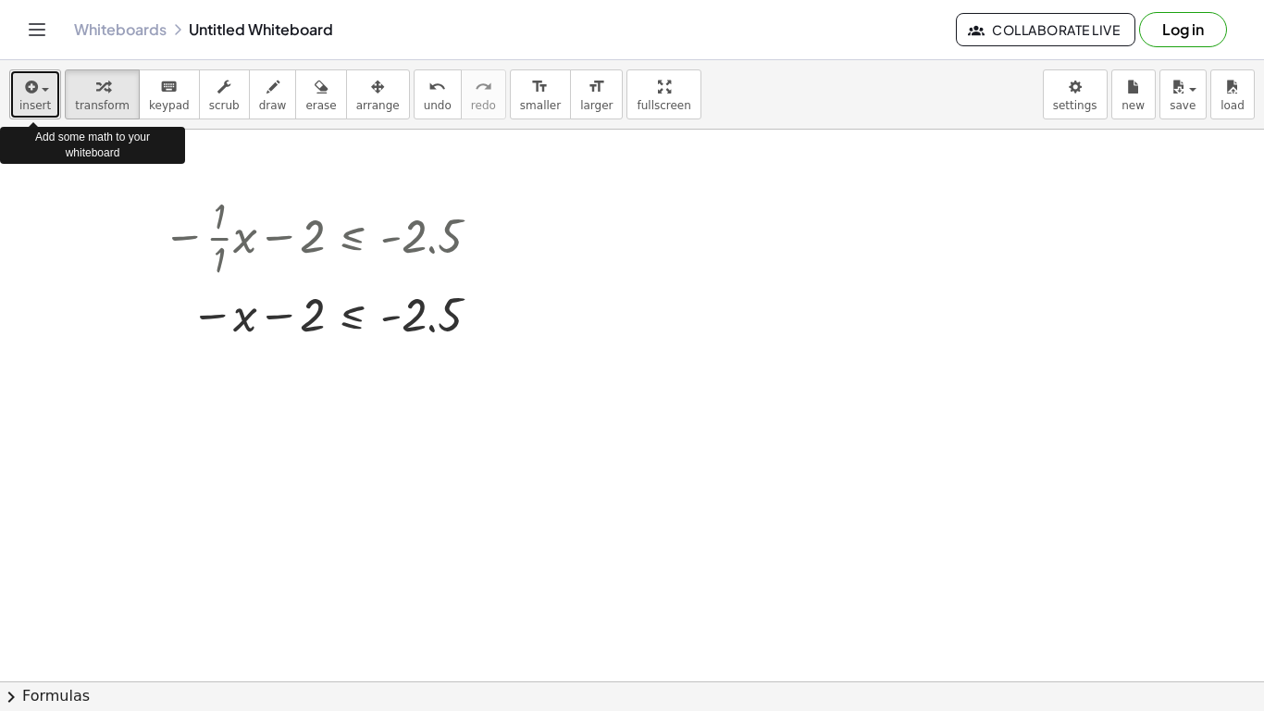
click at [52, 110] on button "insert" at bounding box center [35, 94] width 52 height 50
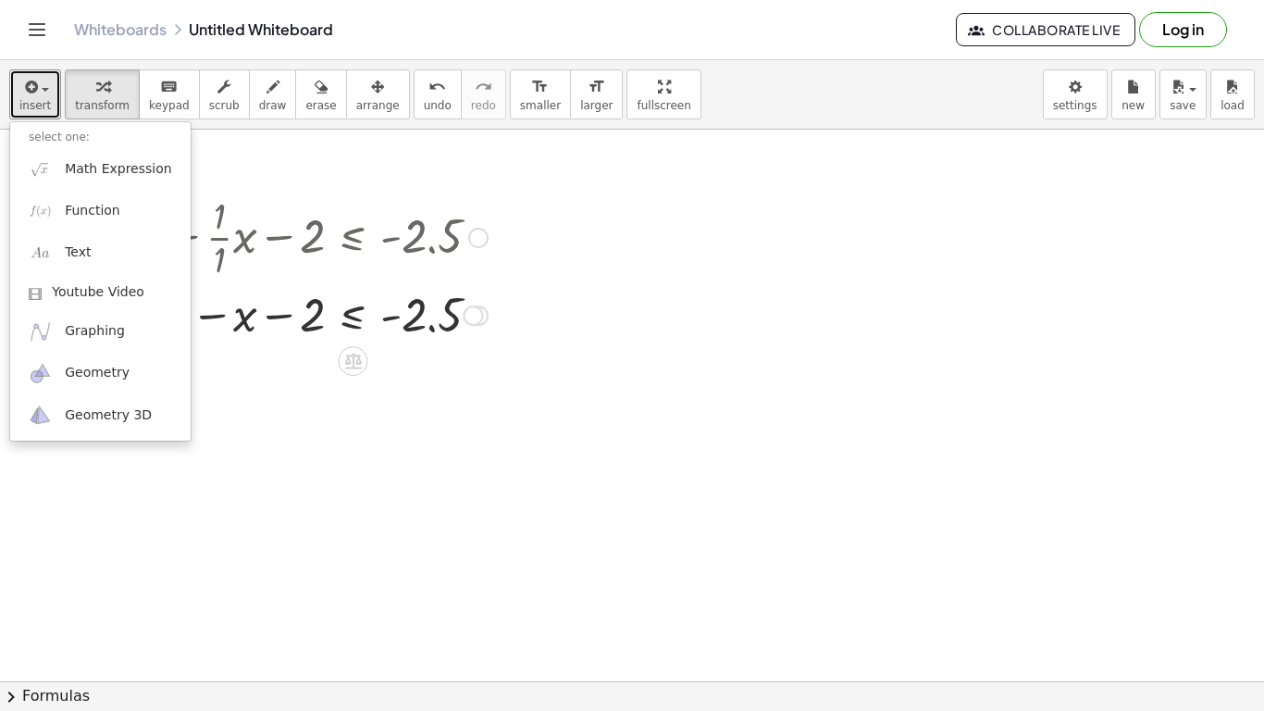
click at [466, 317] on div at bounding box center [473, 315] width 20 height 20
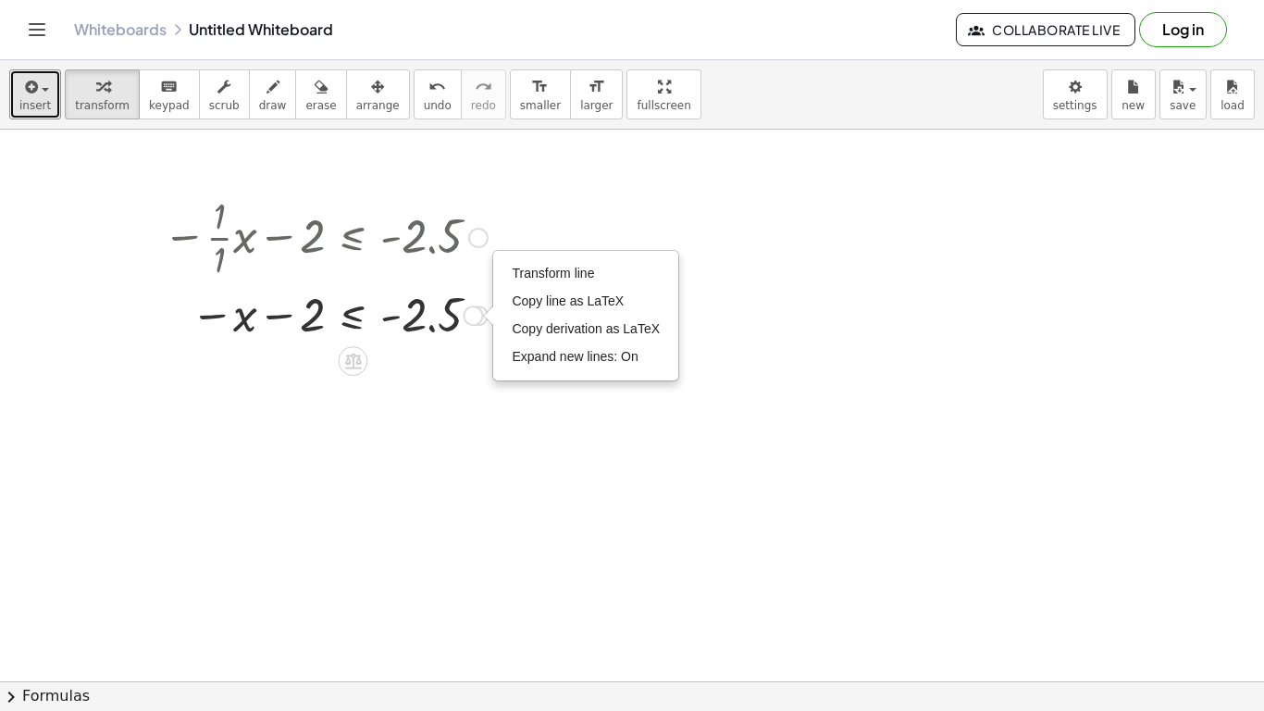
click at [479, 246] on div at bounding box center [478, 238] width 20 height 20
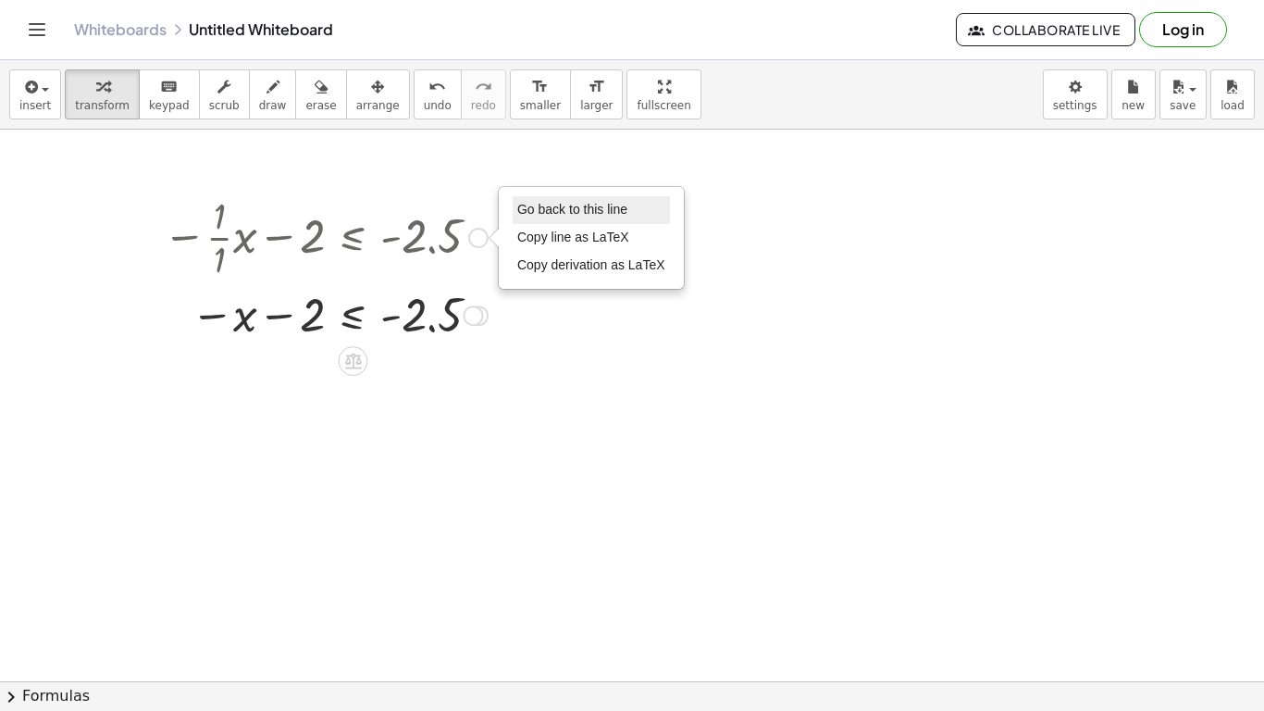
click at [590, 204] on span "Go back to this line" at bounding box center [572, 209] width 110 height 15
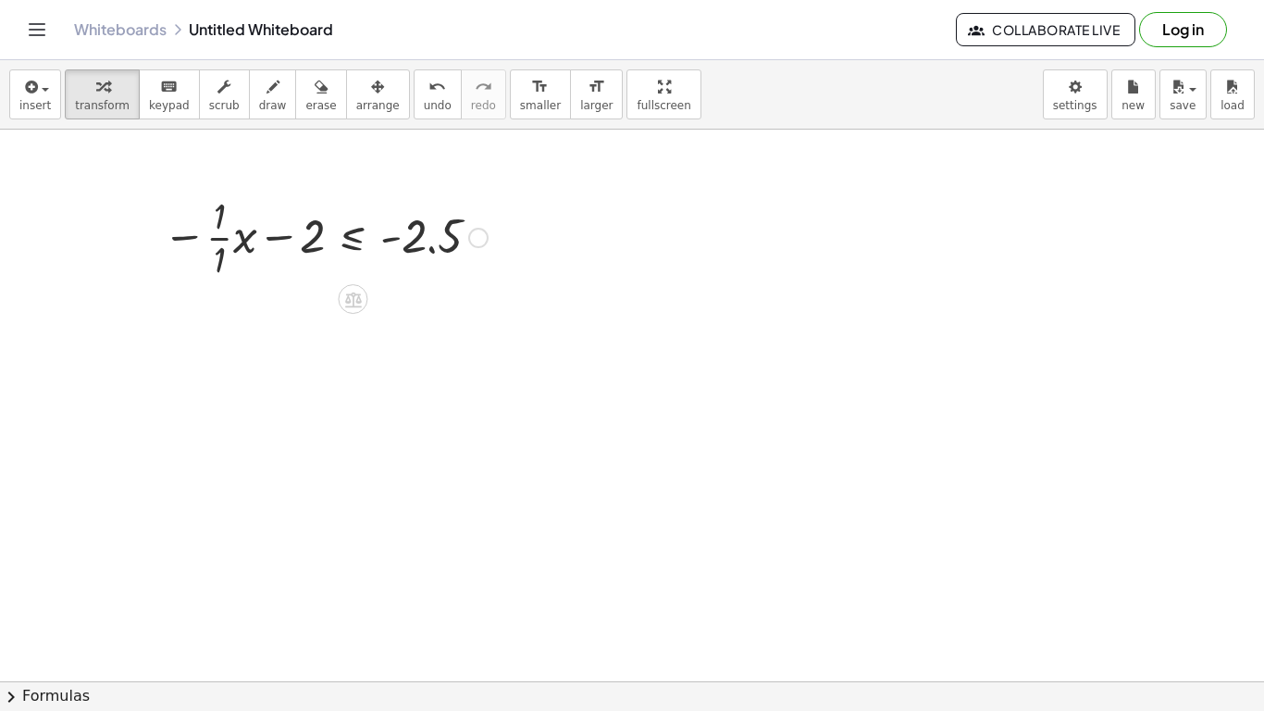
click at [474, 242] on div "Go back to this line Copy line as LaTeX Copy derivation as LaTeX" at bounding box center [478, 238] width 20 height 20
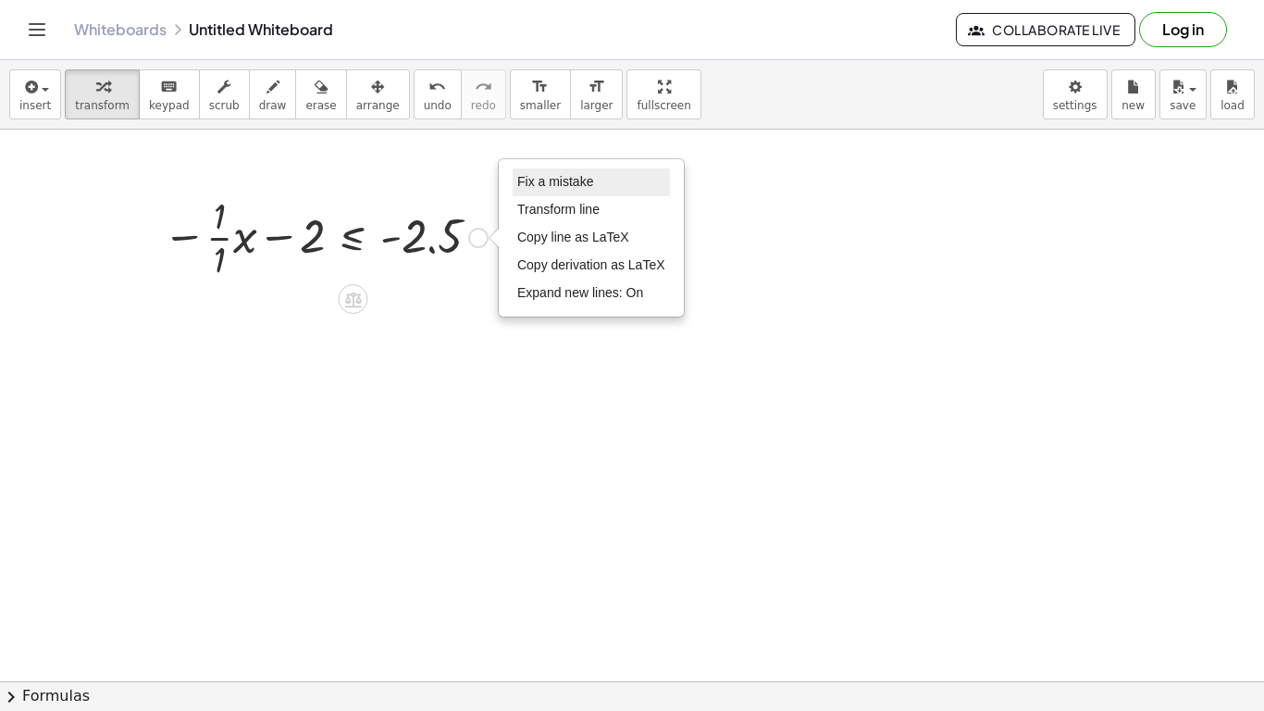
click at [564, 184] on span "Fix a mistake" at bounding box center [555, 181] width 76 height 15
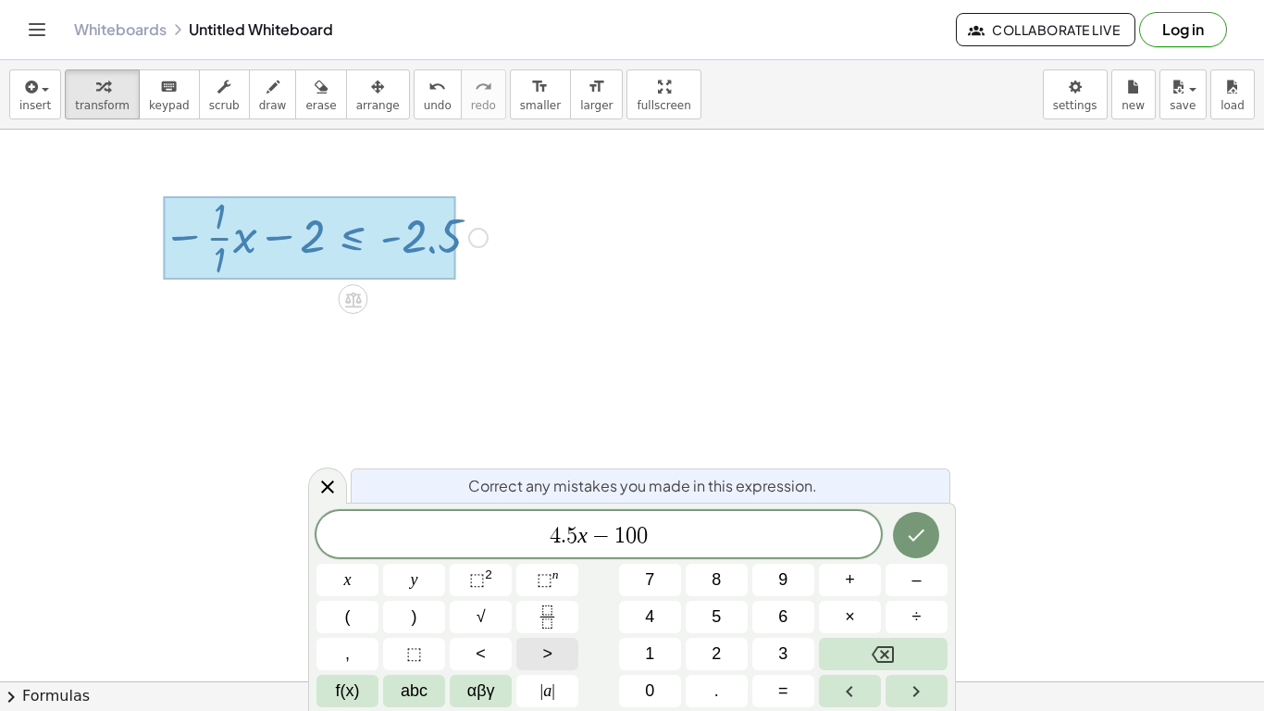
click at [533, 658] on button ">" at bounding box center [547, 653] width 62 height 32
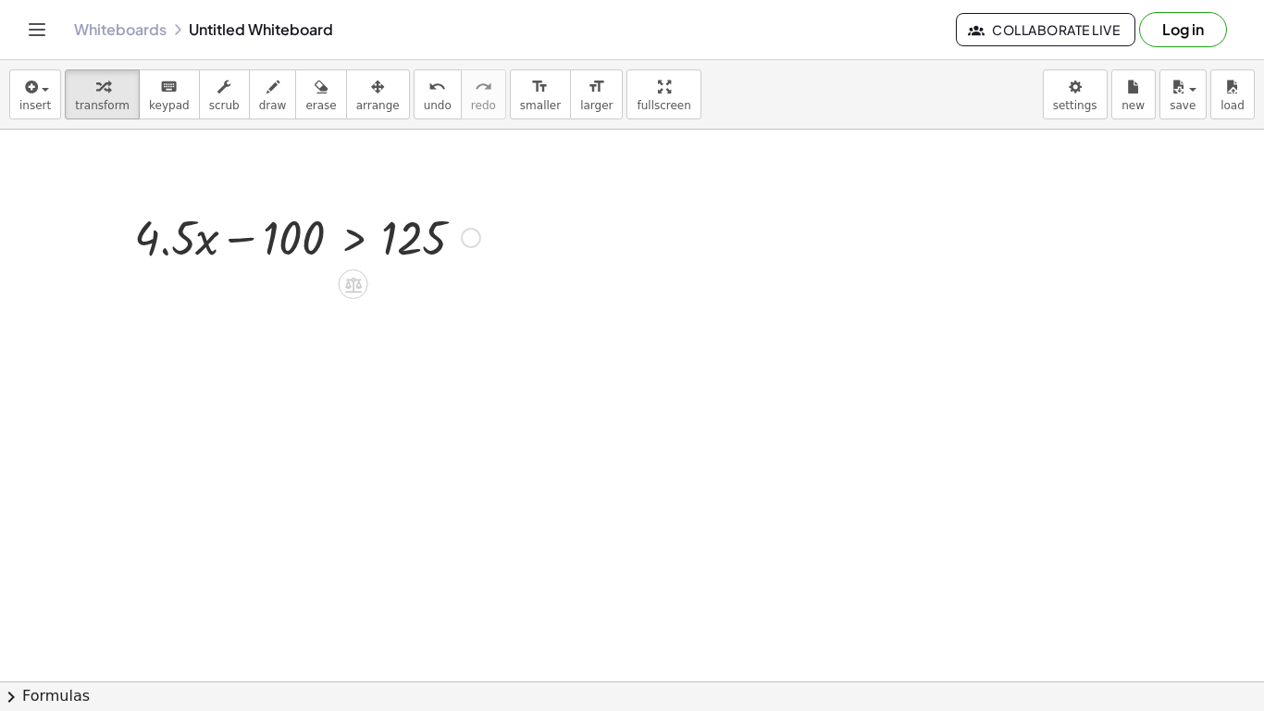
click at [349, 247] on div at bounding box center [307, 235] width 365 height 63
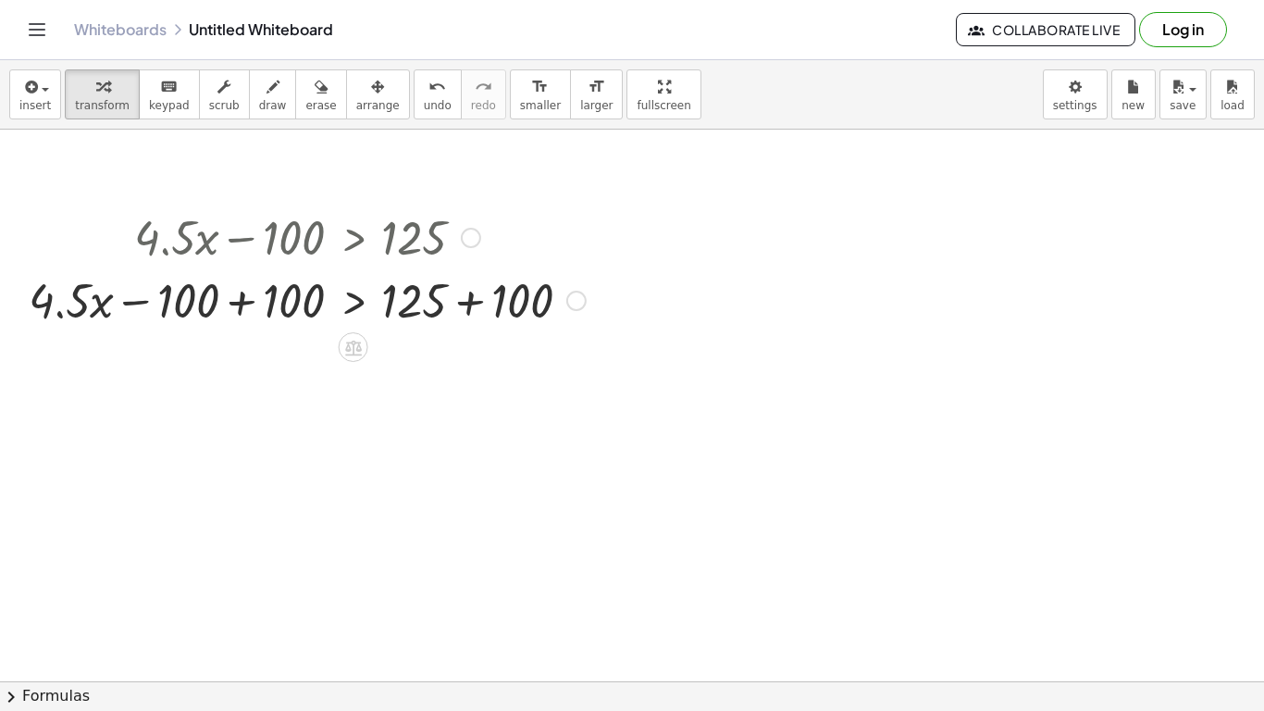
click at [244, 308] on div at bounding box center [306, 298] width 575 height 63
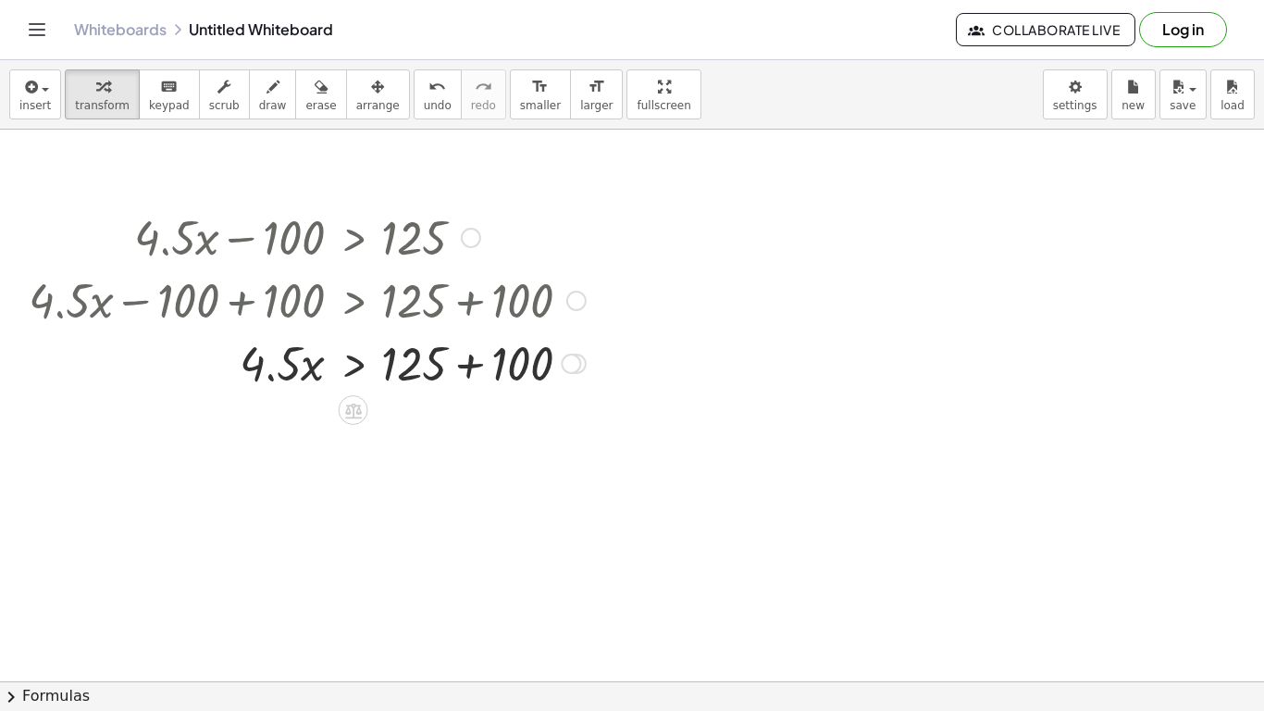
click at [470, 364] on div at bounding box center [306, 361] width 575 height 63
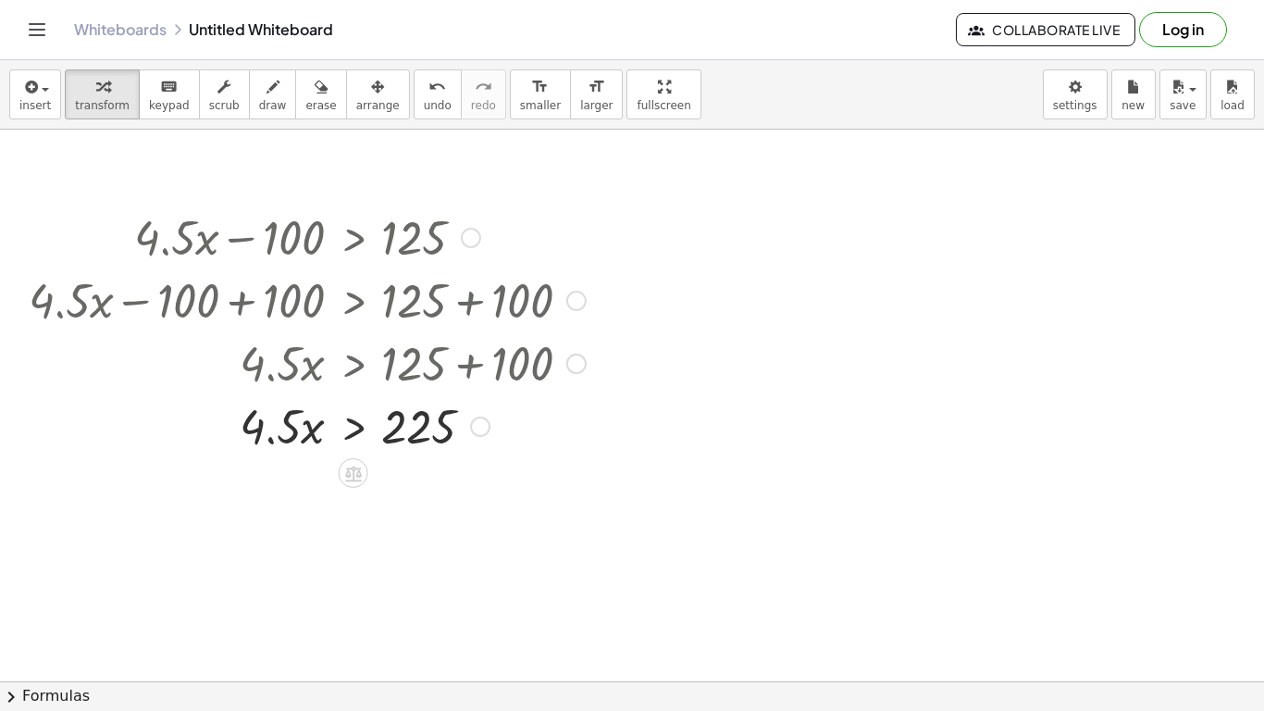
click at [362, 430] on div at bounding box center [306, 424] width 575 height 63
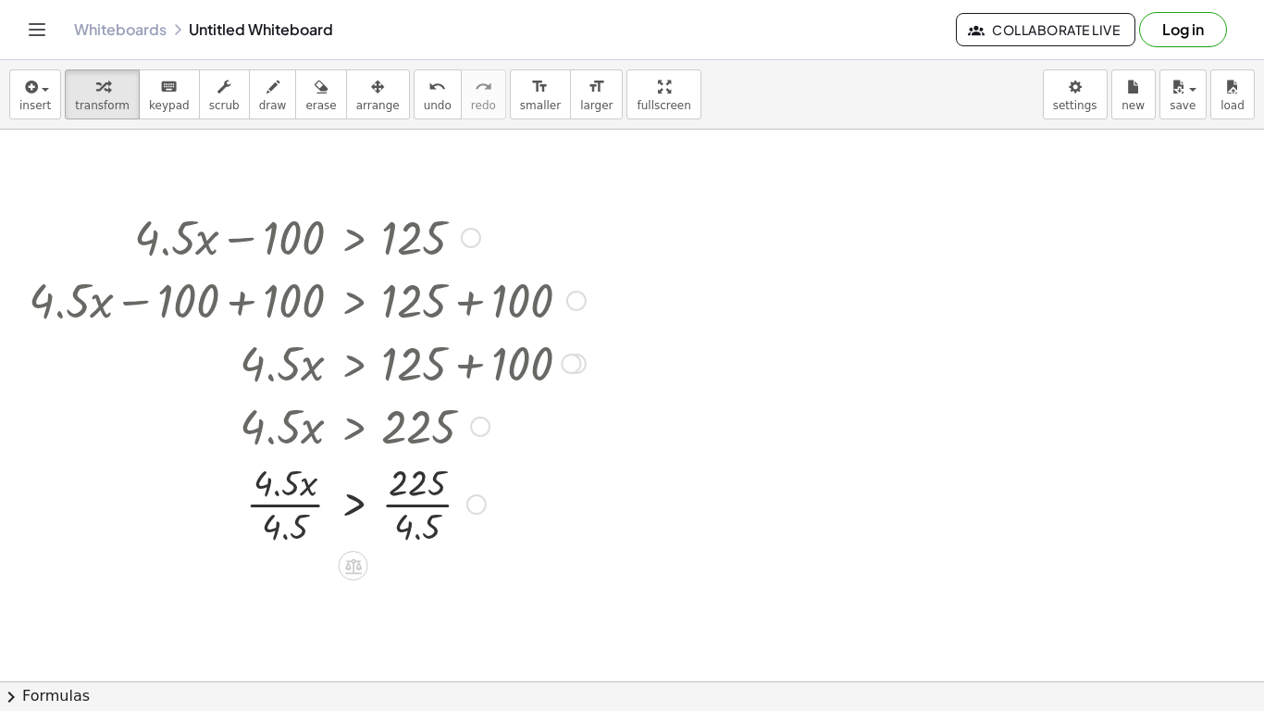
click at [296, 521] on div at bounding box center [306, 502] width 575 height 93
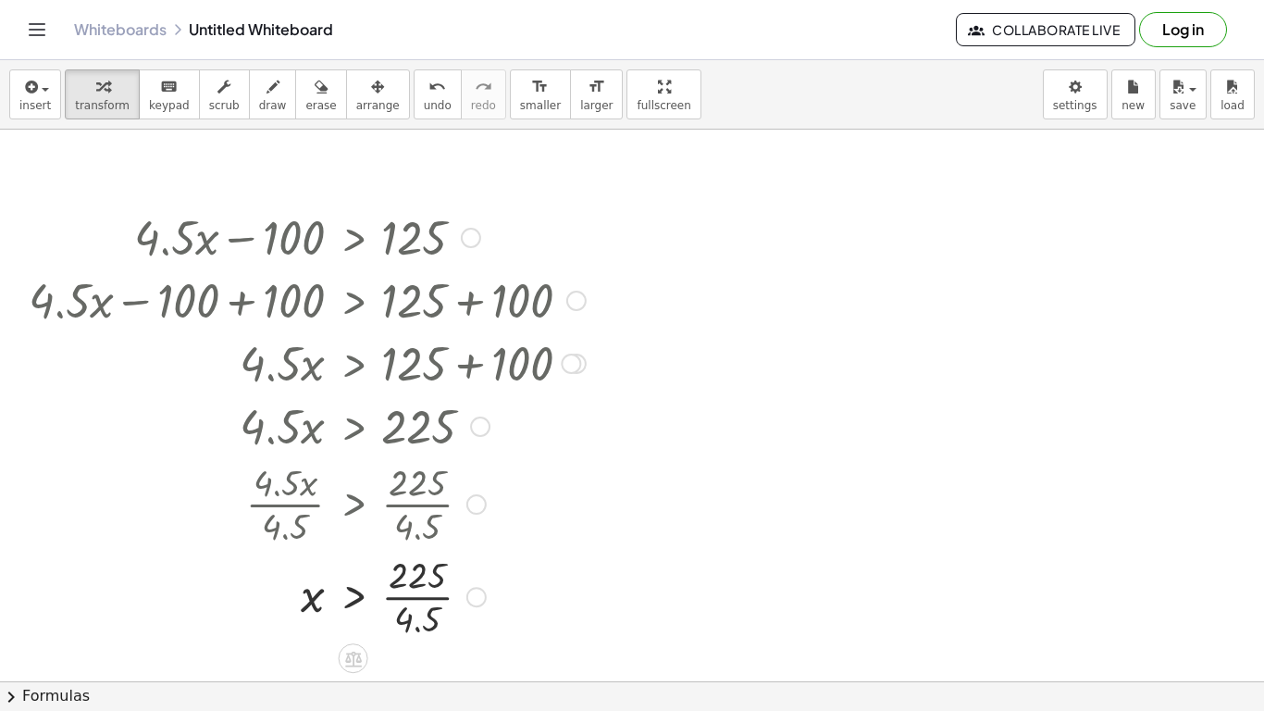
click at [410, 620] on div at bounding box center [306, 595] width 575 height 93
